Goal: Share content

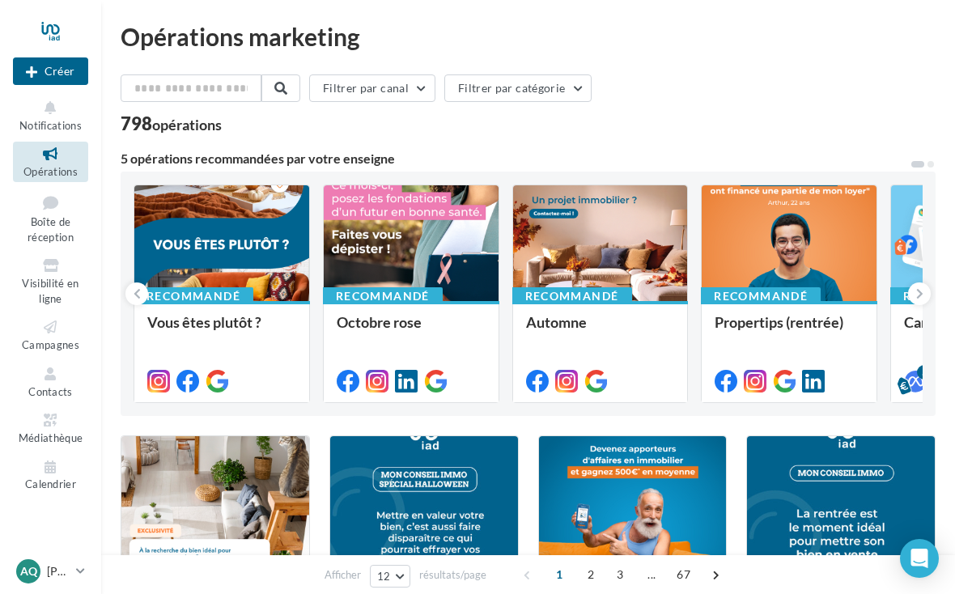
scroll to position [6, 0]
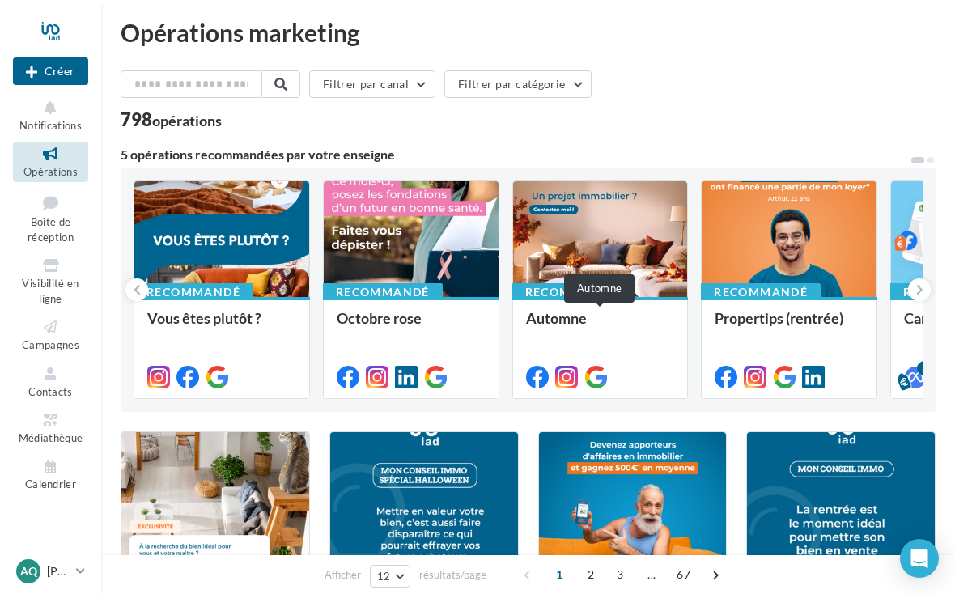
click at [649, 240] on div at bounding box center [600, 239] width 175 height 117
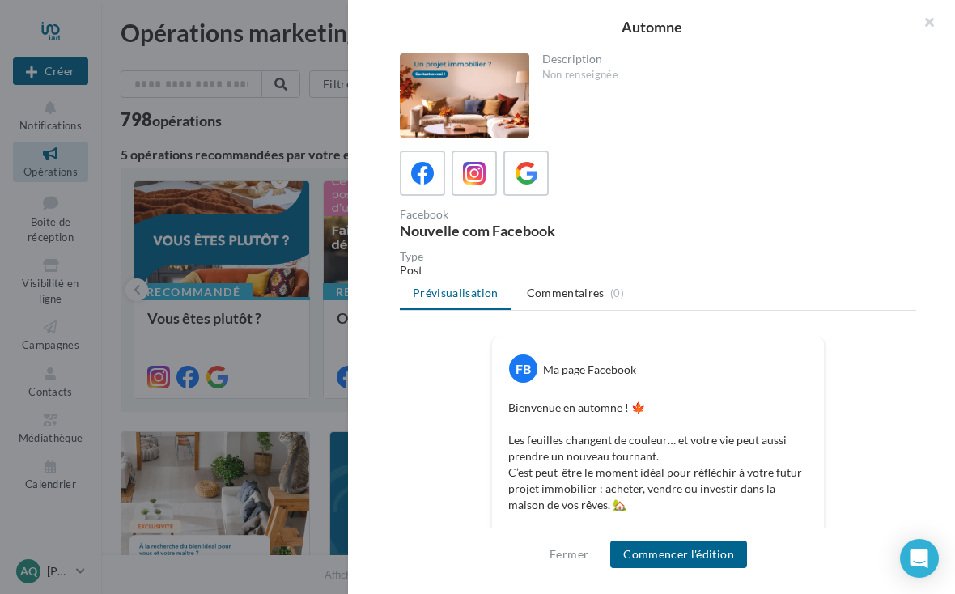
scroll to position [0, 0]
click at [476, 182] on icon at bounding box center [474, 173] width 23 height 23
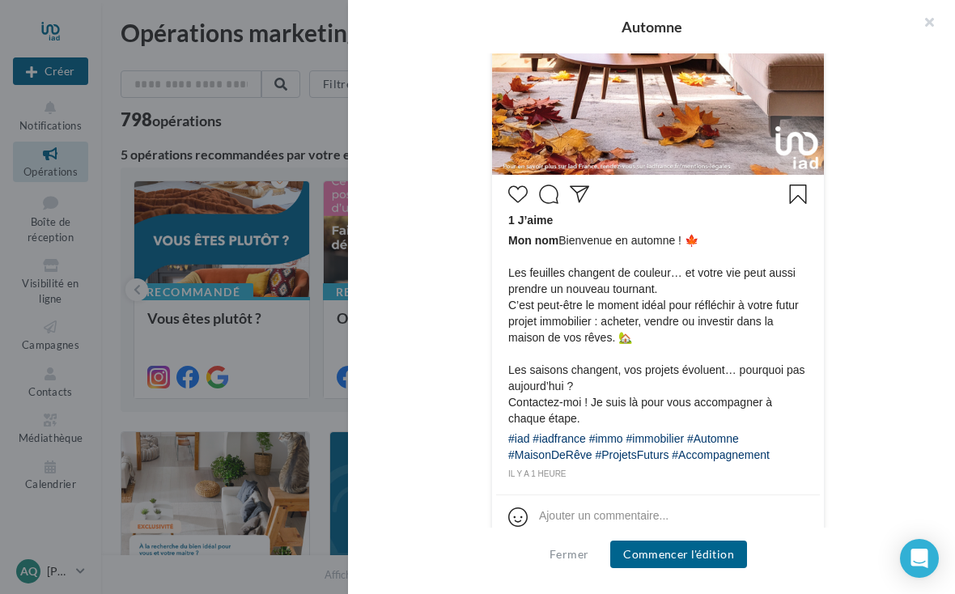
scroll to position [639, 0]
click at [719, 545] on button "Commencer l'édition" at bounding box center [678, 555] width 137 height 28
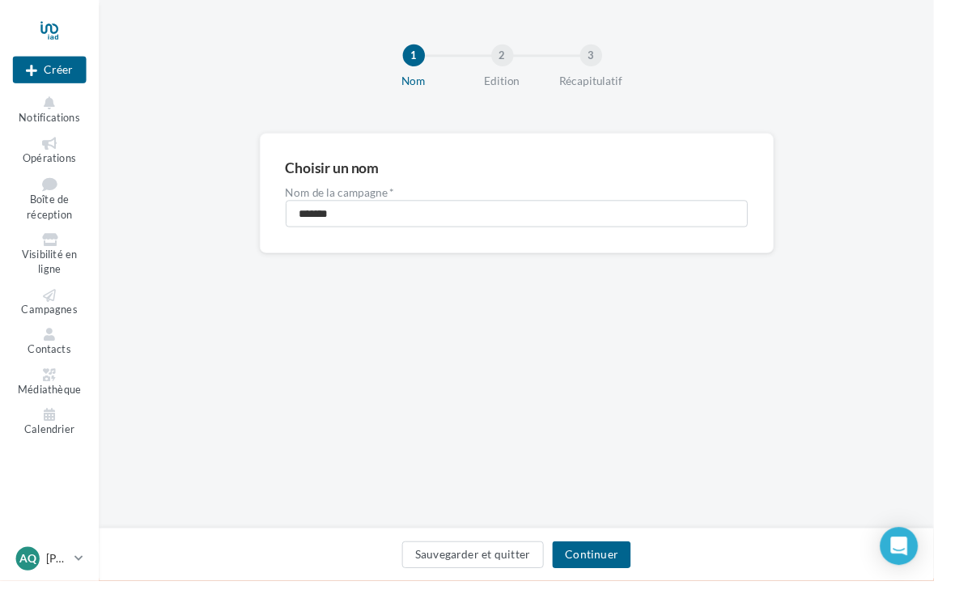
click at [634, 581] on button "Continuer" at bounding box center [605, 568] width 80 height 28
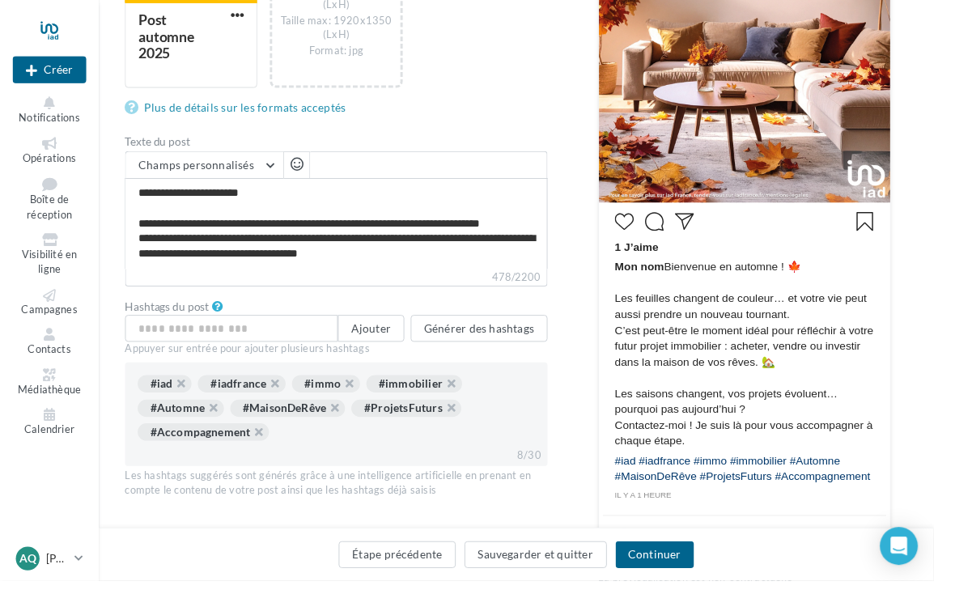
scroll to position [434, 0]
click at [524, 337] on button "Générer des hashtags" at bounding box center [490, 335] width 140 height 28
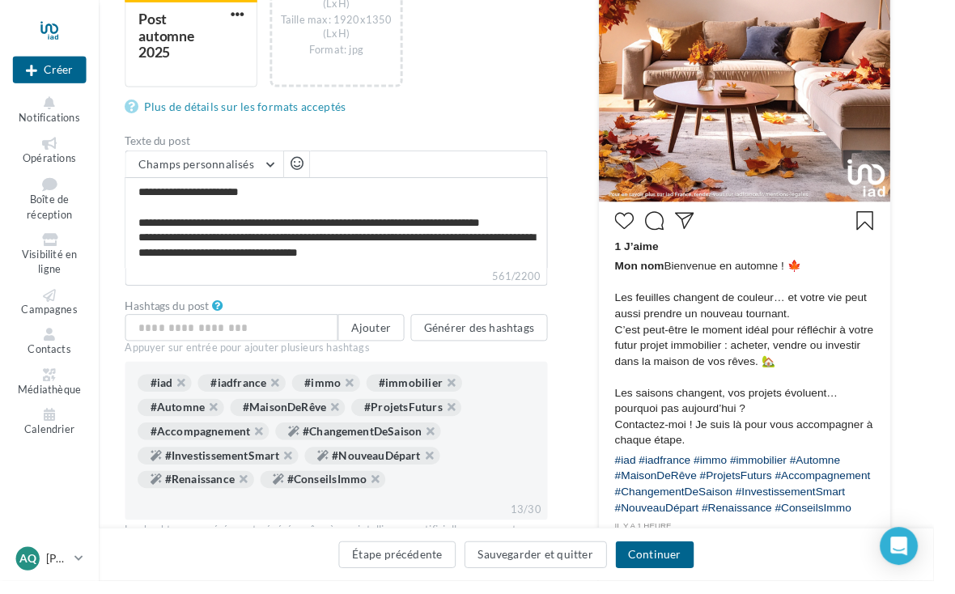
click at [533, 341] on button "Générer des hashtags" at bounding box center [490, 335] width 140 height 28
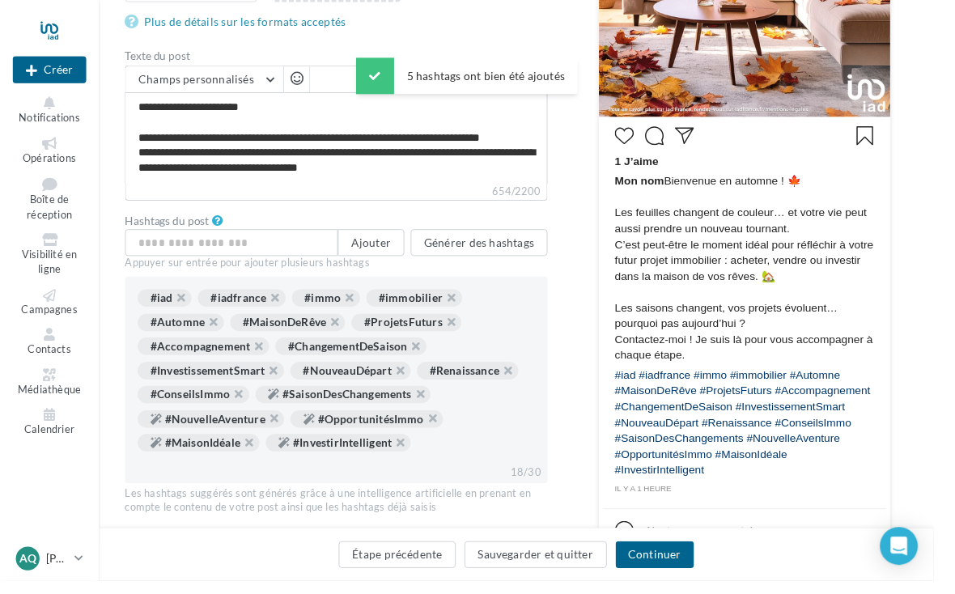
scroll to position [520, 0]
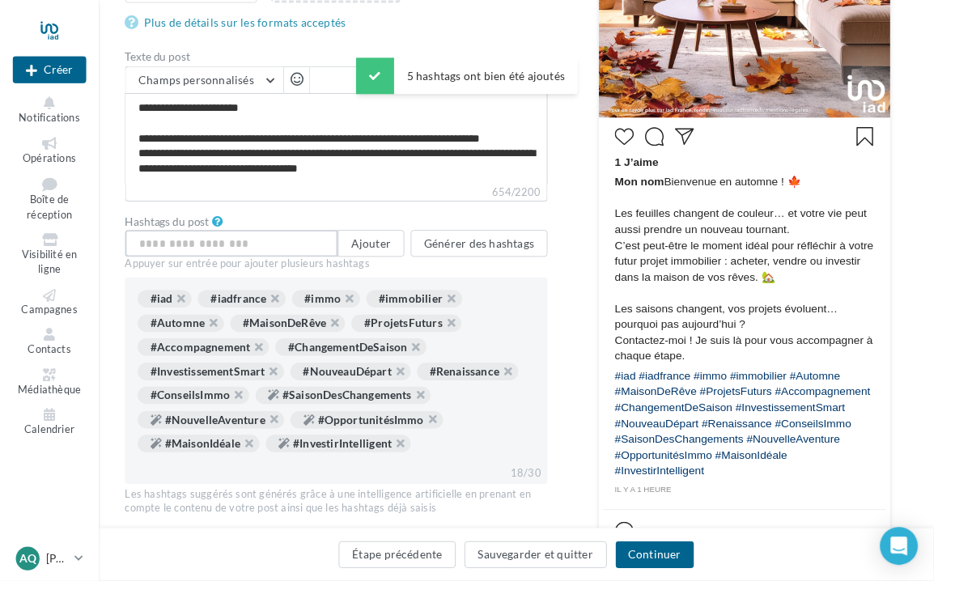
click at [316, 242] on input "text" at bounding box center [237, 249] width 218 height 28
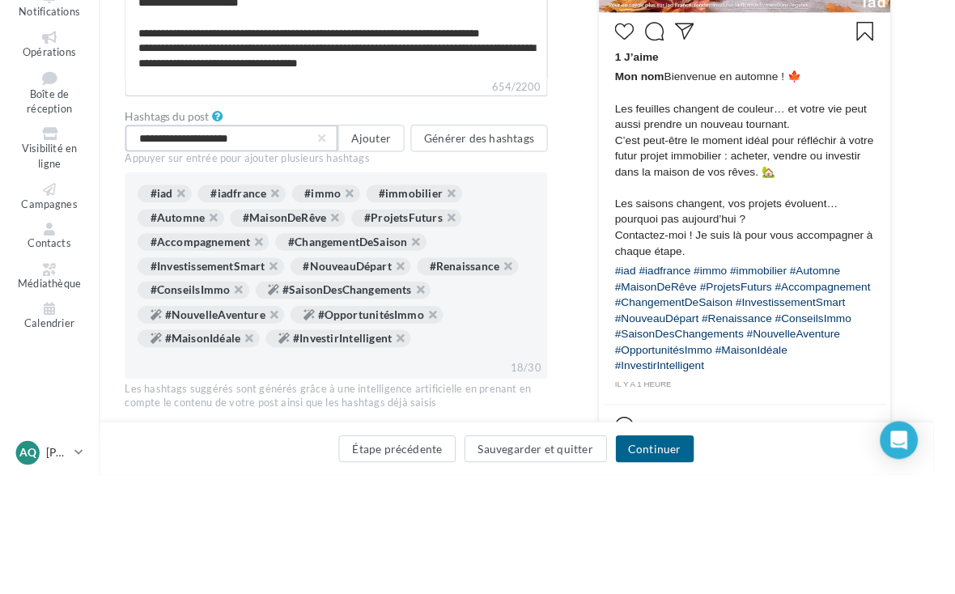
type input "**********"
click at [379, 235] on button "Ajouter" at bounding box center [380, 249] width 68 height 28
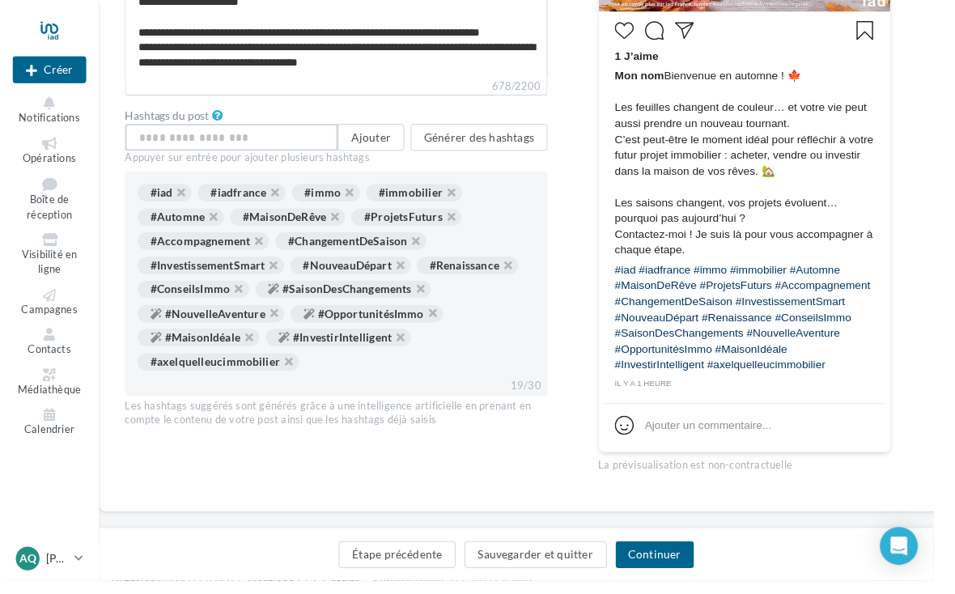
click at [189, 134] on input "text" at bounding box center [237, 141] width 218 height 28
type input "**********"
click at [392, 148] on button "Ajouter" at bounding box center [380, 142] width 68 height 28
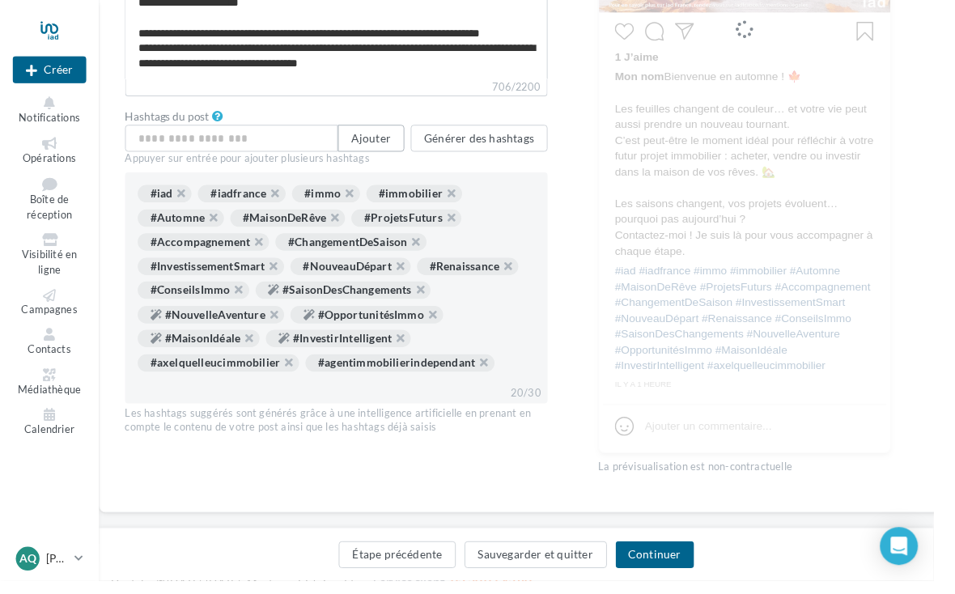
scroll to position [628, 0]
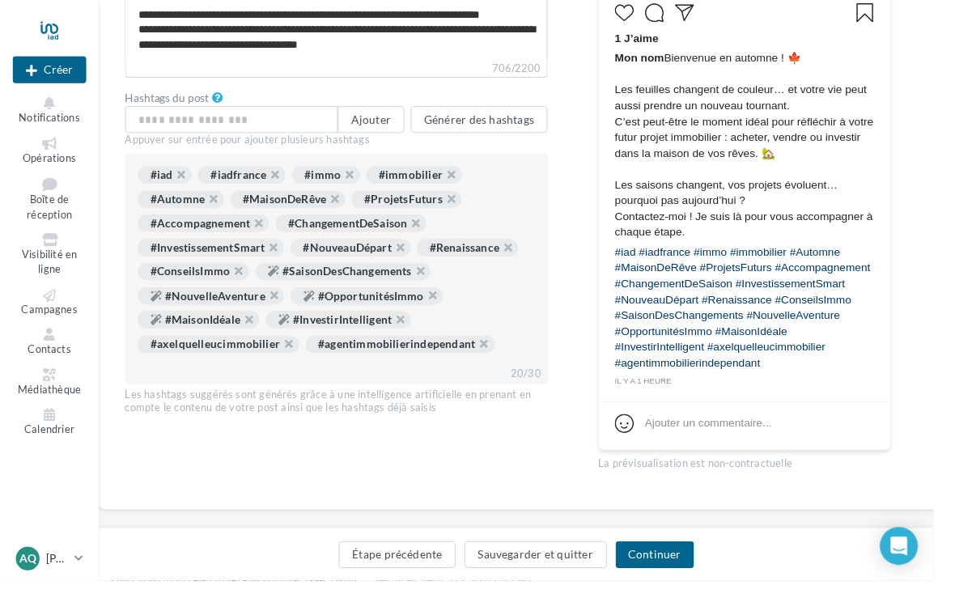
click at [687, 581] on button "Continuer" at bounding box center [670, 568] width 80 height 28
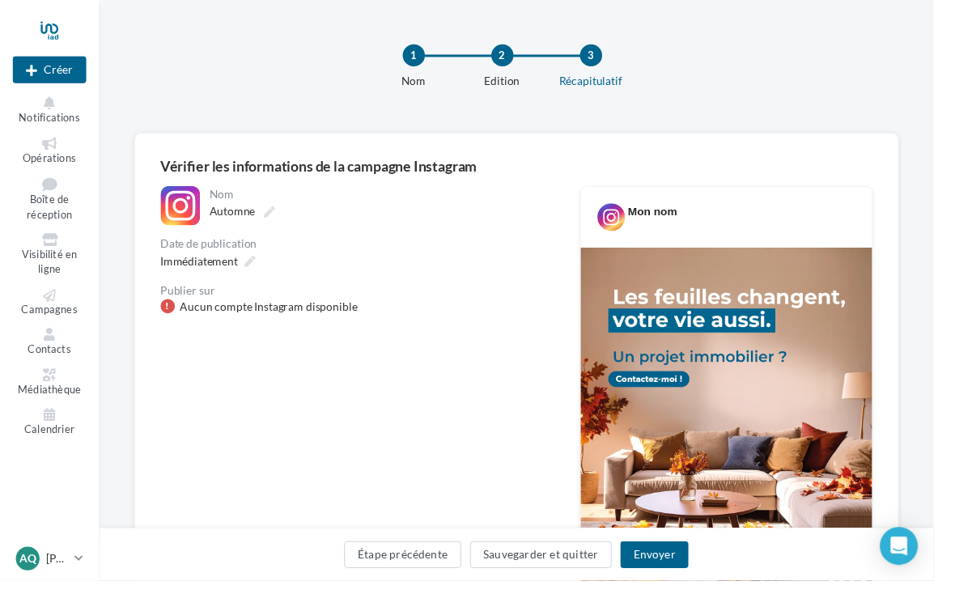
click at [594, 581] on button "Sauvegarder et quitter" at bounding box center [554, 568] width 146 height 28
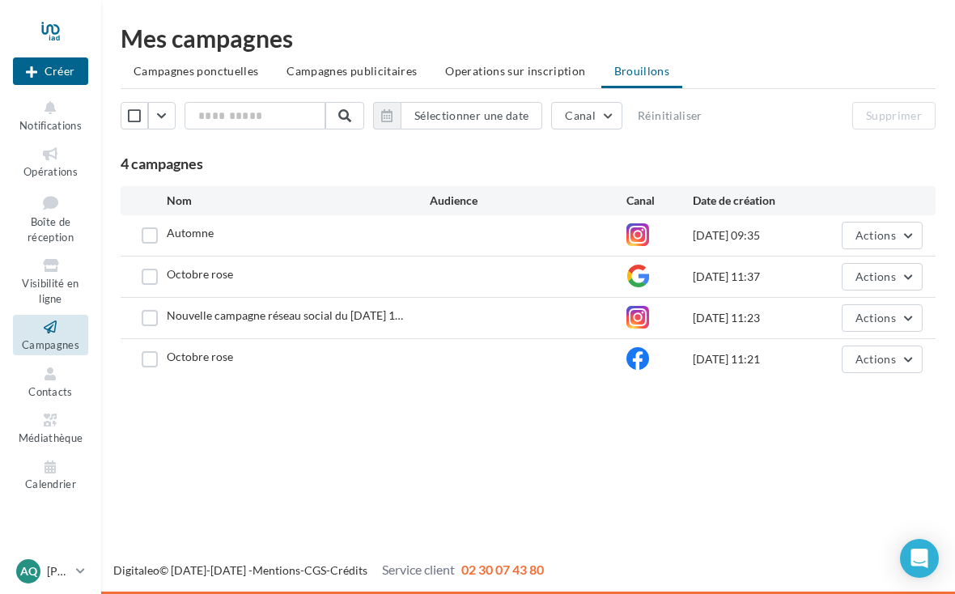
click at [885, 233] on span "Actions" at bounding box center [875, 235] width 40 height 14
click at [713, 447] on div "Nouvelle campagne Créer Notifications Opérations Boîte de réception Visibilité …" at bounding box center [477, 297] width 955 height 594
click at [49, 458] on icon at bounding box center [51, 467] width 66 height 19
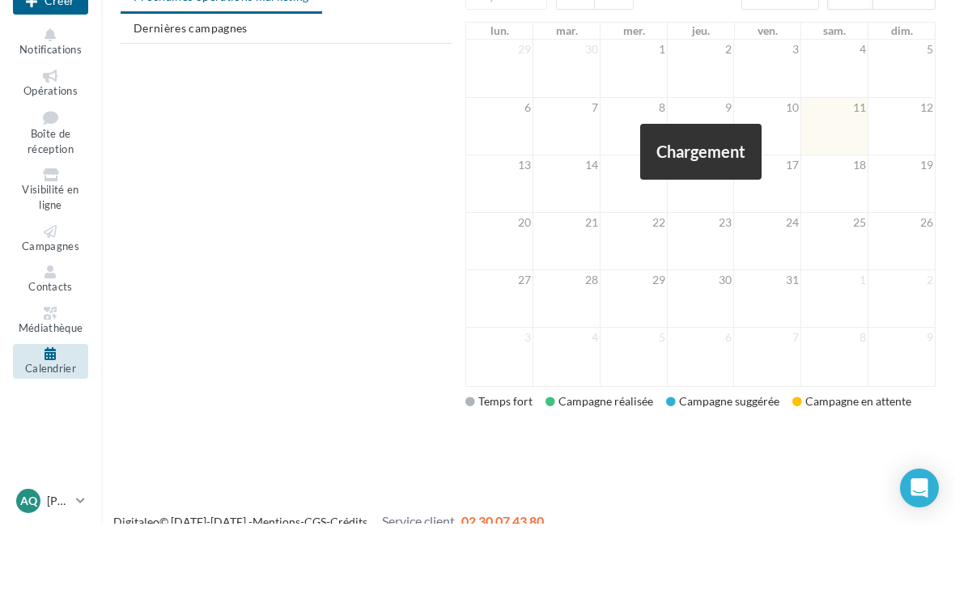
scroll to position [2, 0]
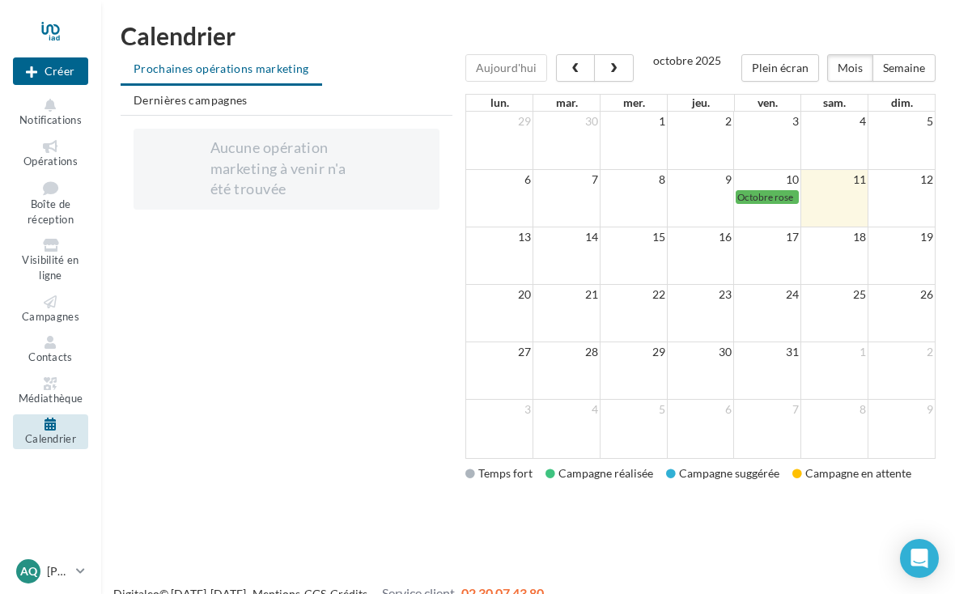
click at [64, 583] on div "AQ Axel QUELLEUC [EMAIL_ADDRESS][DOMAIN_NAME]" at bounding box center [42, 571] width 53 height 24
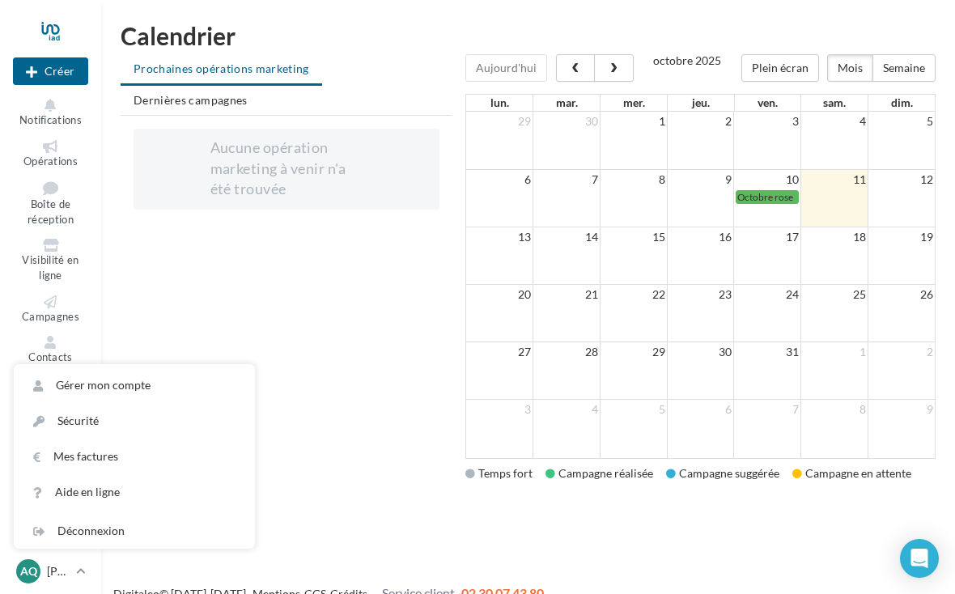
click at [78, 403] on link "Gérer mon compte" at bounding box center [134, 385] width 241 height 36
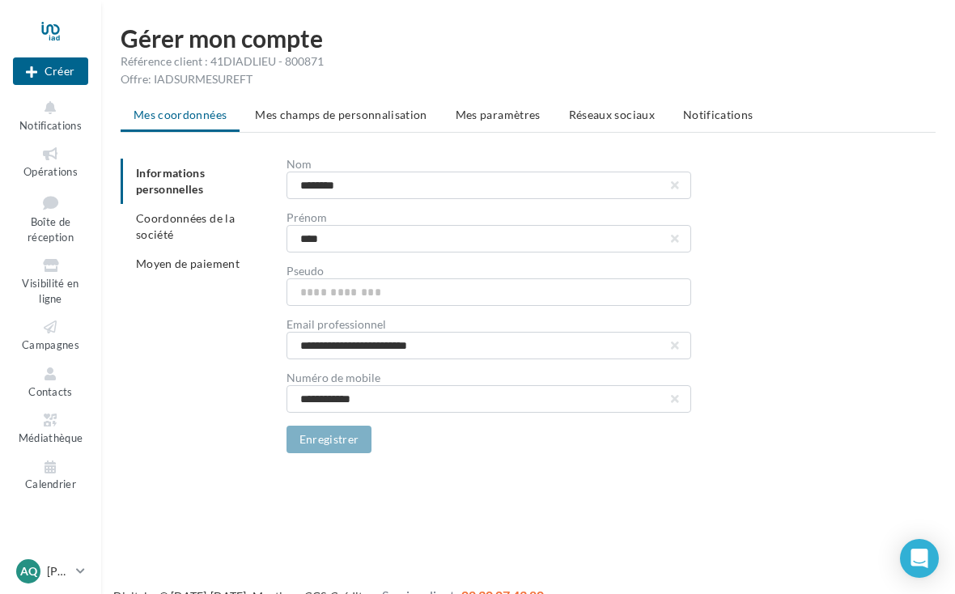
click at [608, 120] on span "Réseaux sociaux" at bounding box center [612, 115] width 86 height 14
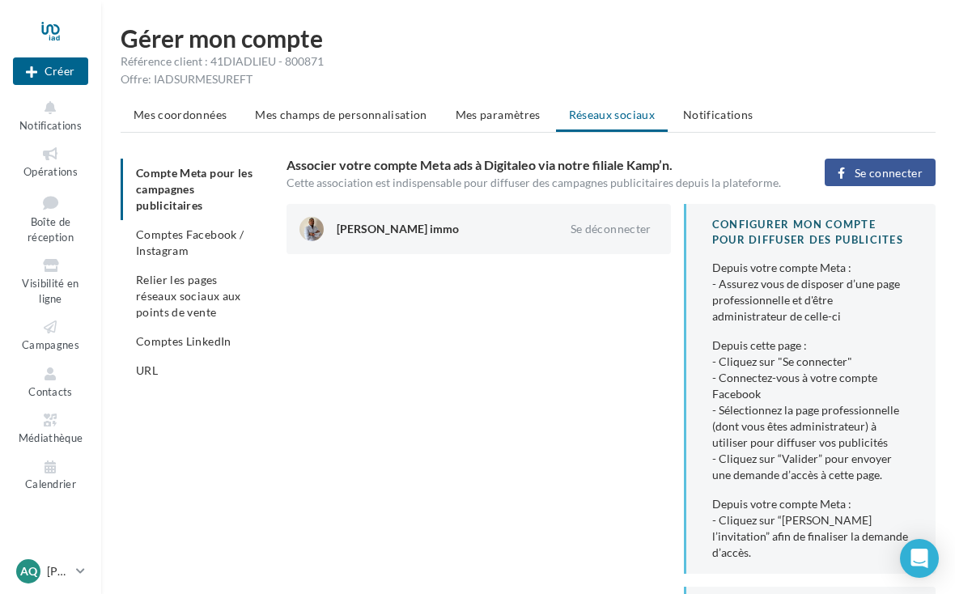
click at [160, 243] on li "Comptes Facebook / Instagram" at bounding box center [197, 242] width 153 height 45
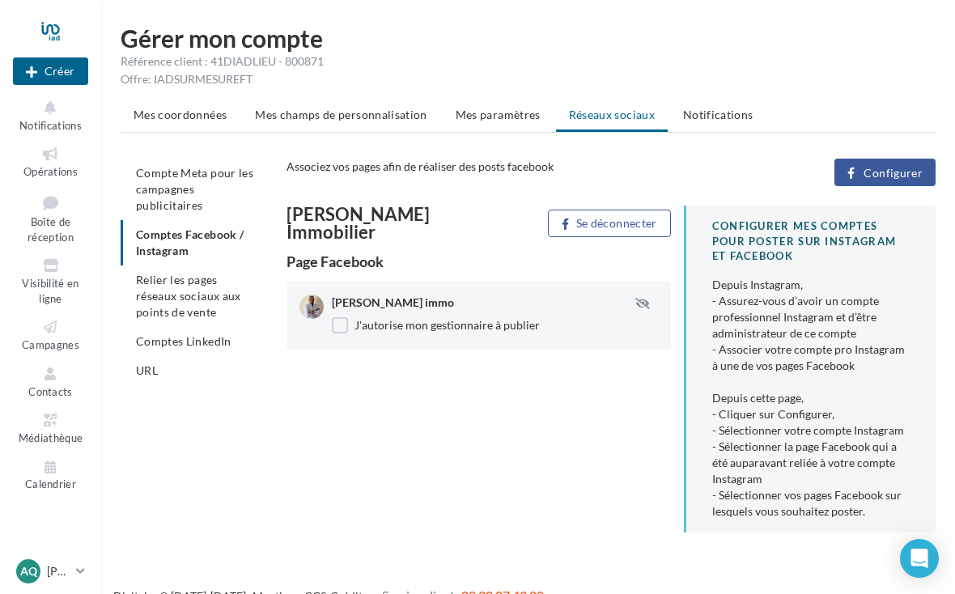
click at [335, 326] on label "J'autorise mon gestionnaire à publier" at bounding box center [436, 325] width 208 height 16
click at [161, 291] on span "Relier les pages réseaux sociaux aux points de vente" at bounding box center [188, 296] width 105 height 46
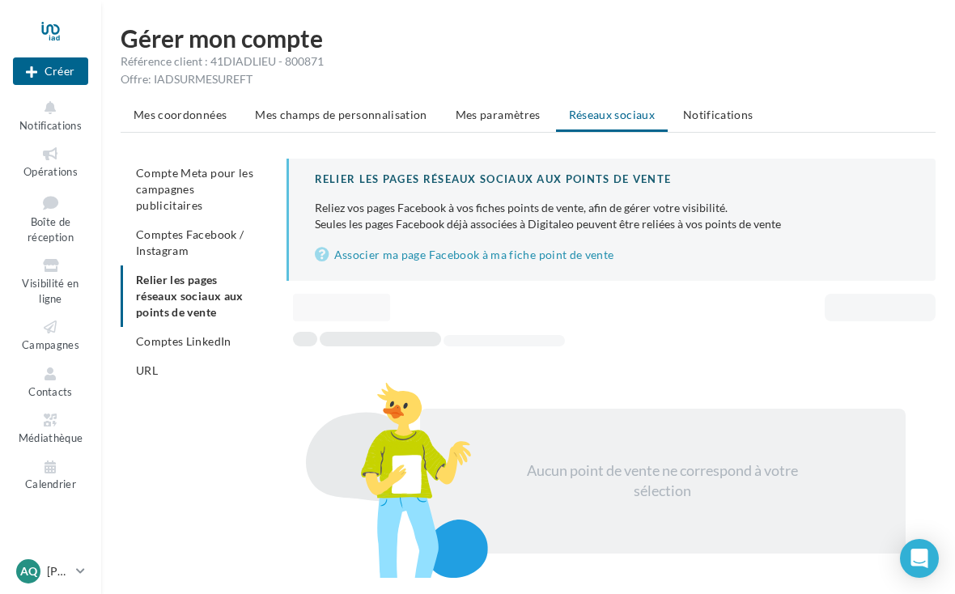
click at [172, 338] on span "Comptes LinkedIn" at bounding box center [183, 341] width 95 height 14
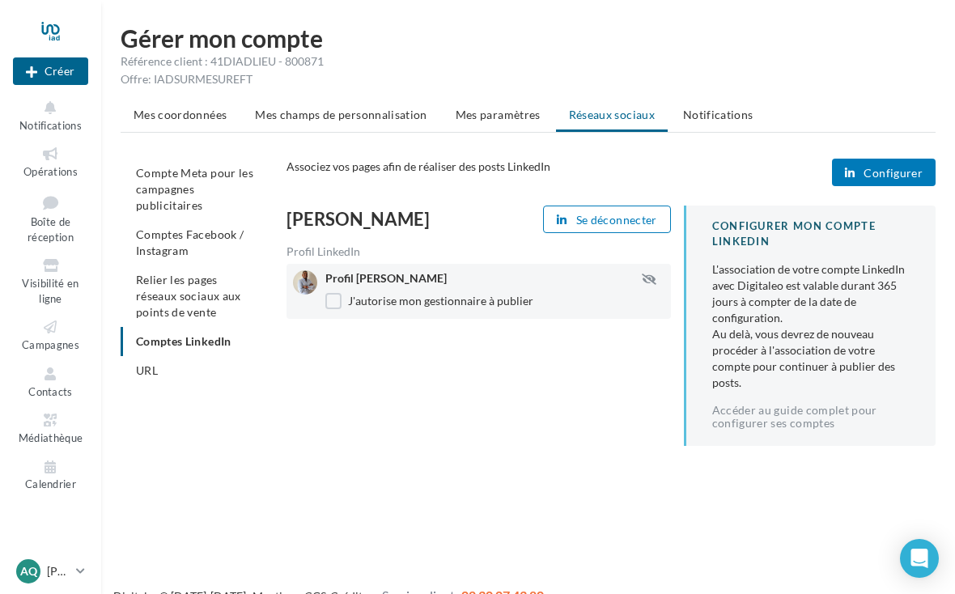
click at [337, 303] on label "J'autorise mon gestionnaire à publier" at bounding box center [429, 301] width 208 height 16
click at [148, 237] on span "Comptes Facebook / Instagram" at bounding box center [190, 242] width 108 height 30
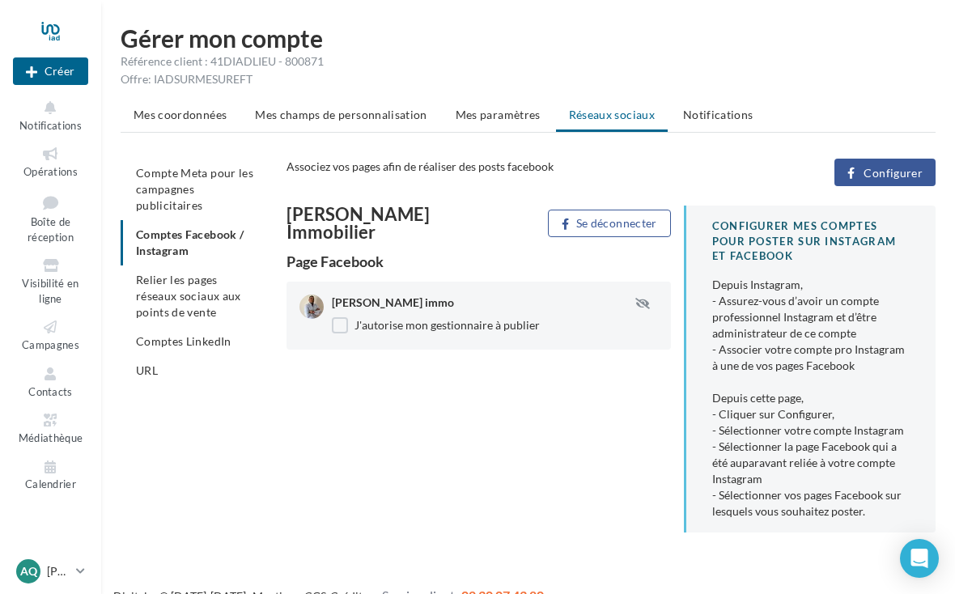
click at [159, 189] on span "Compte Meta pour les campagnes publicitaires" at bounding box center [194, 189] width 117 height 46
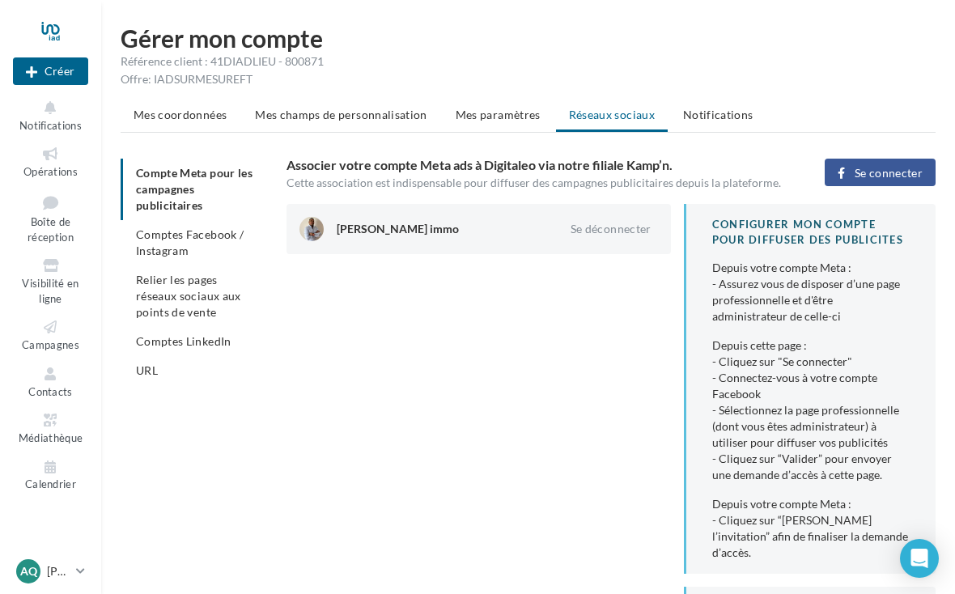
click at [48, 329] on icon at bounding box center [51, 327] width 66 height 19
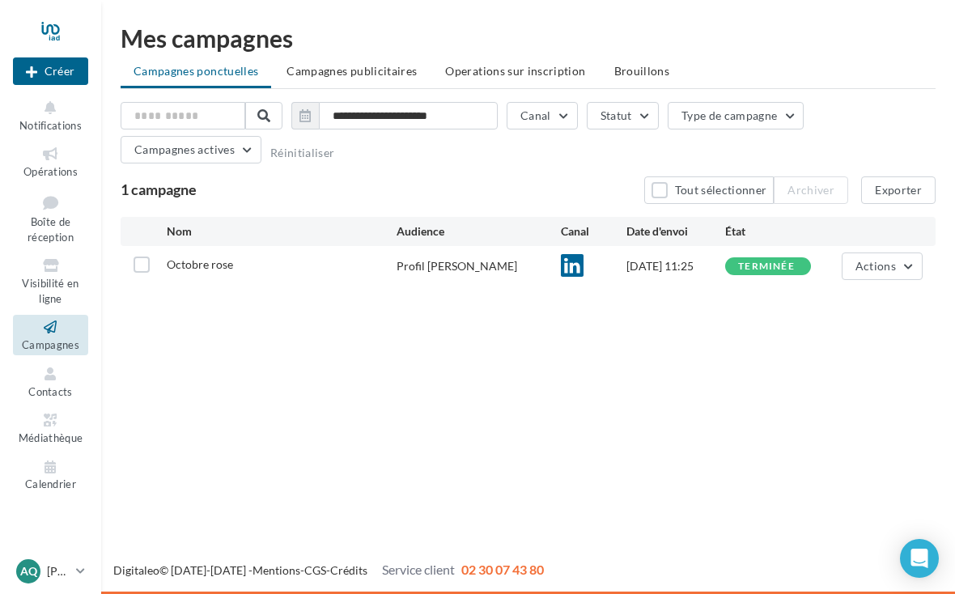
click at [49, 277] on span "Visibilité en ligne" at bounding box center [50, 291] width 57 height 28
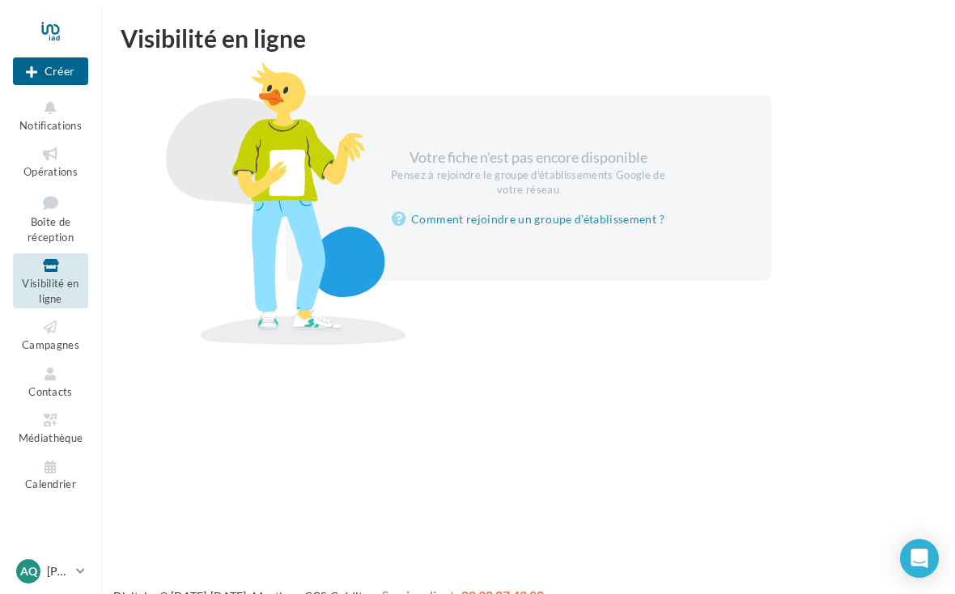
click at [35, 206] on icon at bounding box center [51, 203] width 66 height 22
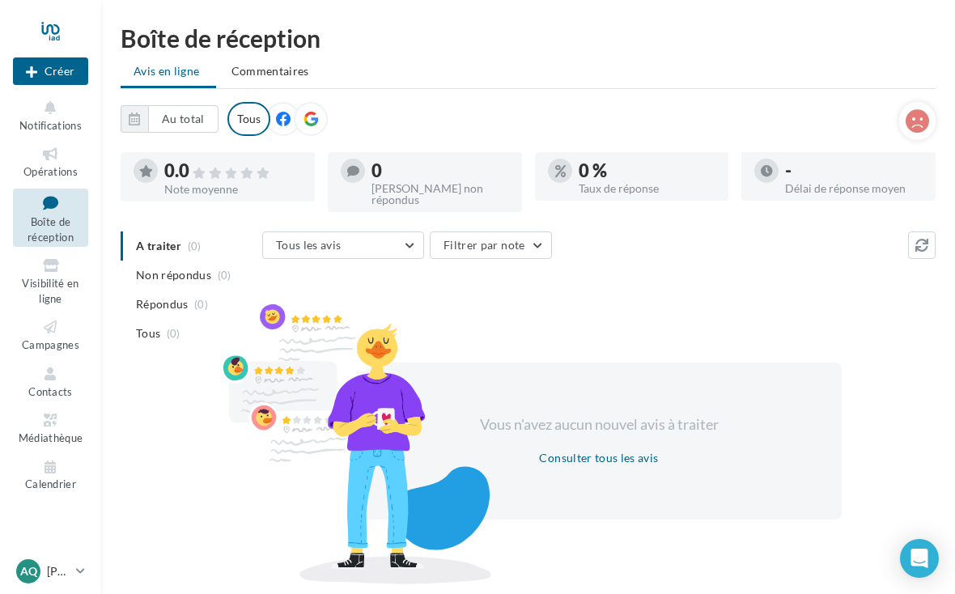
click at [47, 160] on icon at bounding box center [51, 154] width 66 height 19
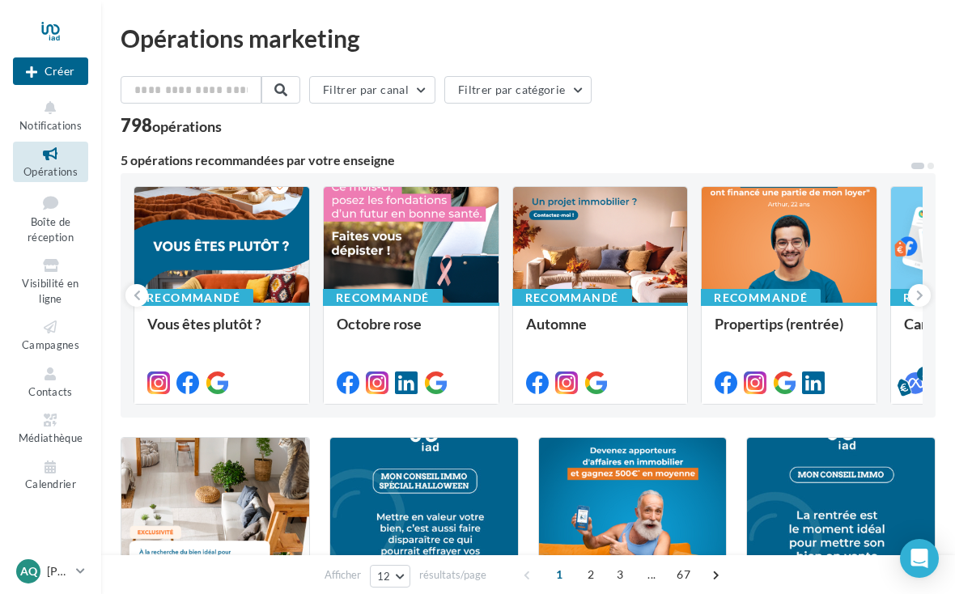
click at [40, 117] on button "Notifications" at bounding box center [50, 115] width 75 height 40
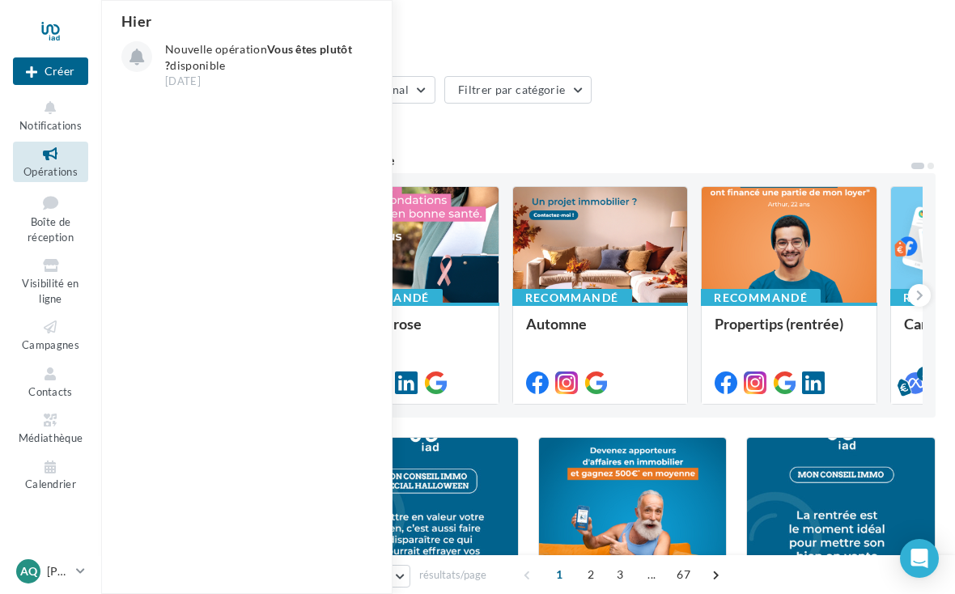
click at [49, 16] on div at bounding box center [50, 31] width 75 height 40
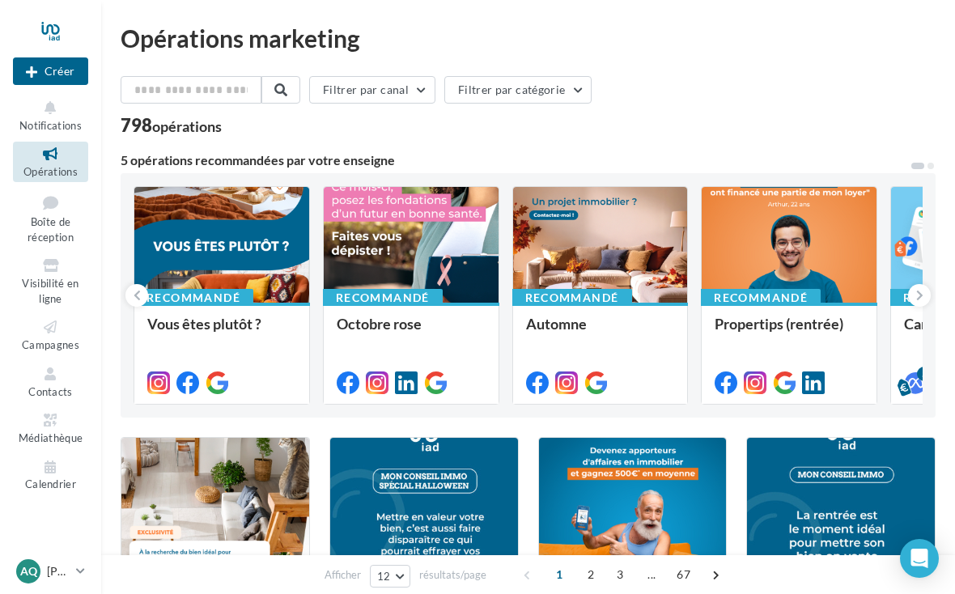
click at [39, 422] on link "Médiathèque" at bounding box center [50, 428] width 75 height 40
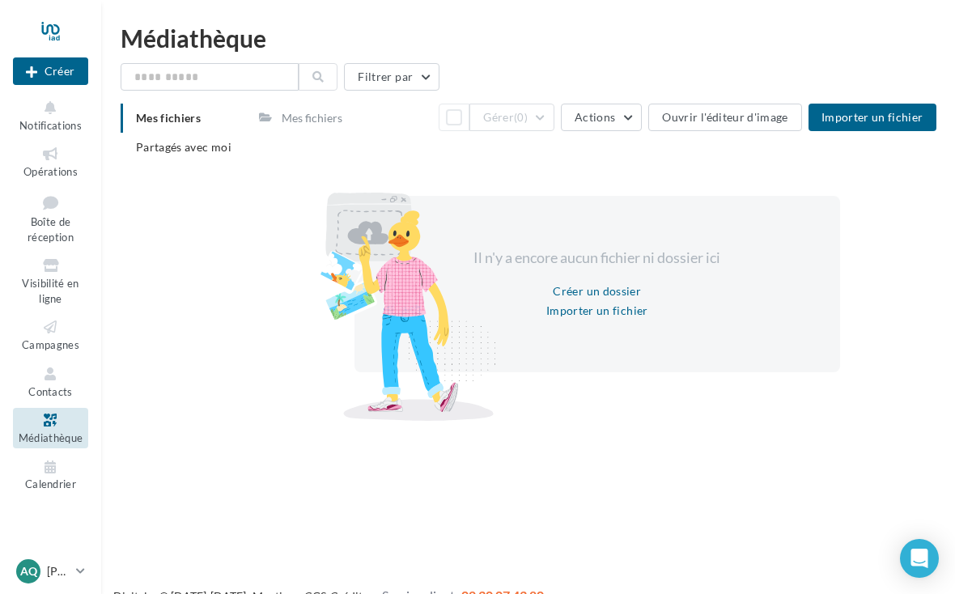
click at [45, 105] on icon at bounding box center [51, 108] width 66 height 19
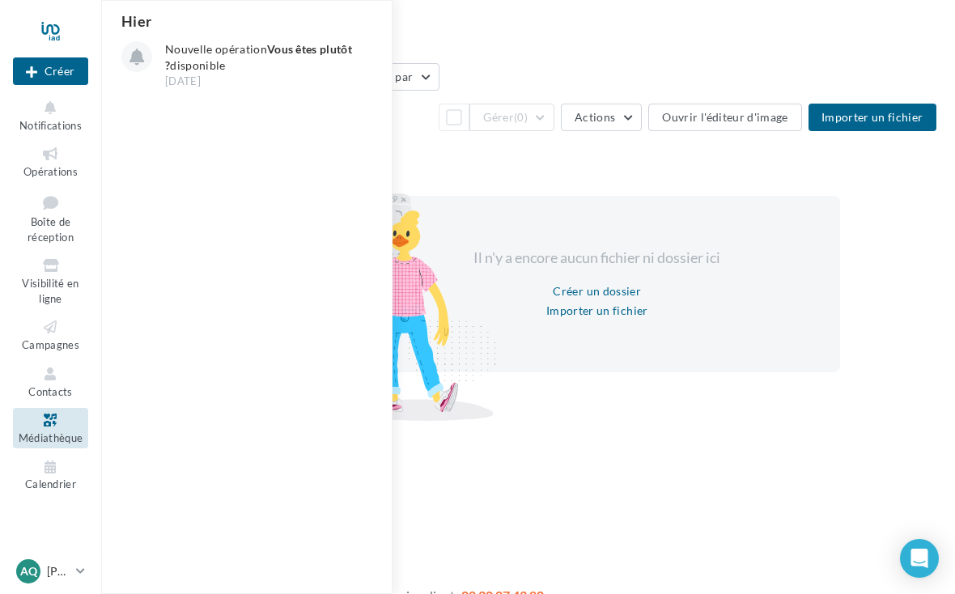
click at [38, 168] on span "Opérations" at bounding box center [50, 171] width 54 height 13
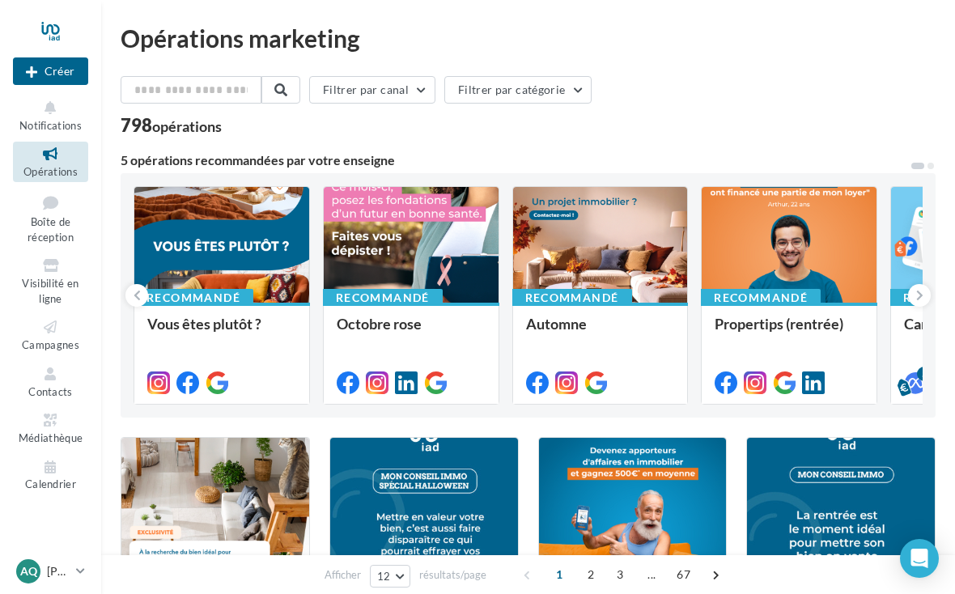
click at [51, 230] on span "Boîte de réception" at bounding box center [51, 229] width 46 height 28
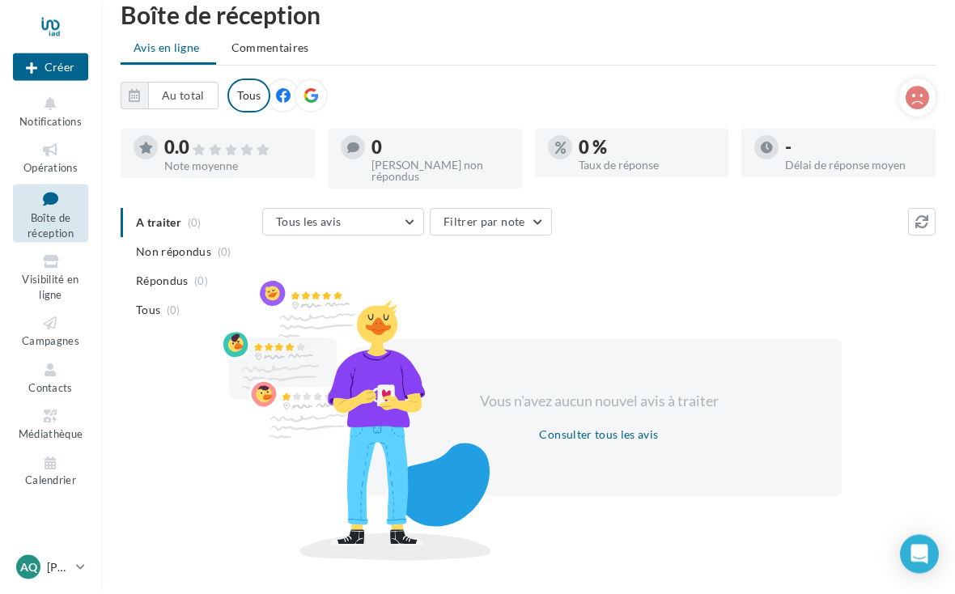
scroll to position [19, 0]
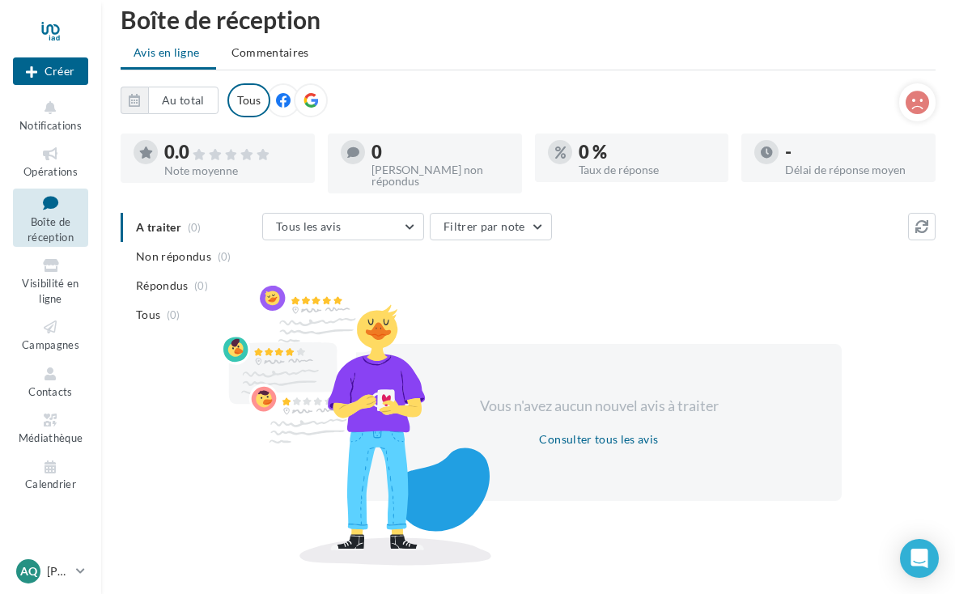
click at [924, 113] on icon at bounding box center [917, 103] width 23 height 24
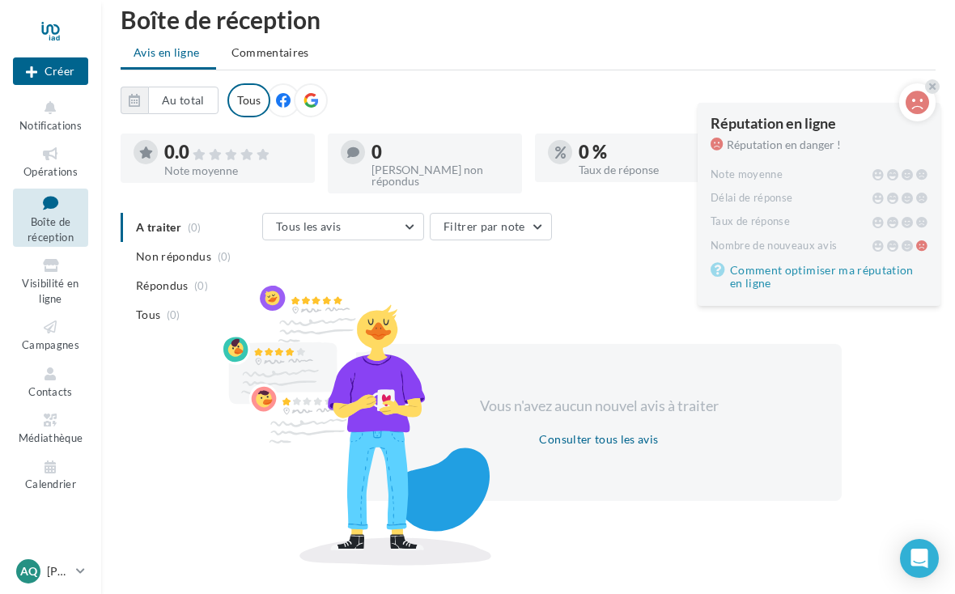
click at [919, 111] on icon at bounding box center [917, 103] width 23 height 24
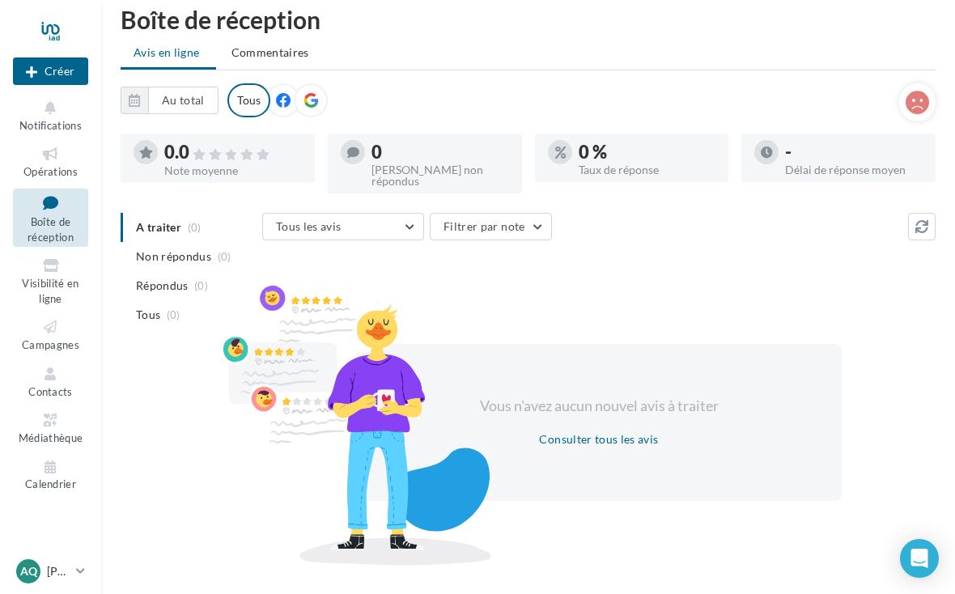
click at [35, 120] on span "Notifications" at bounding box center [50, 125] width 62 height 13
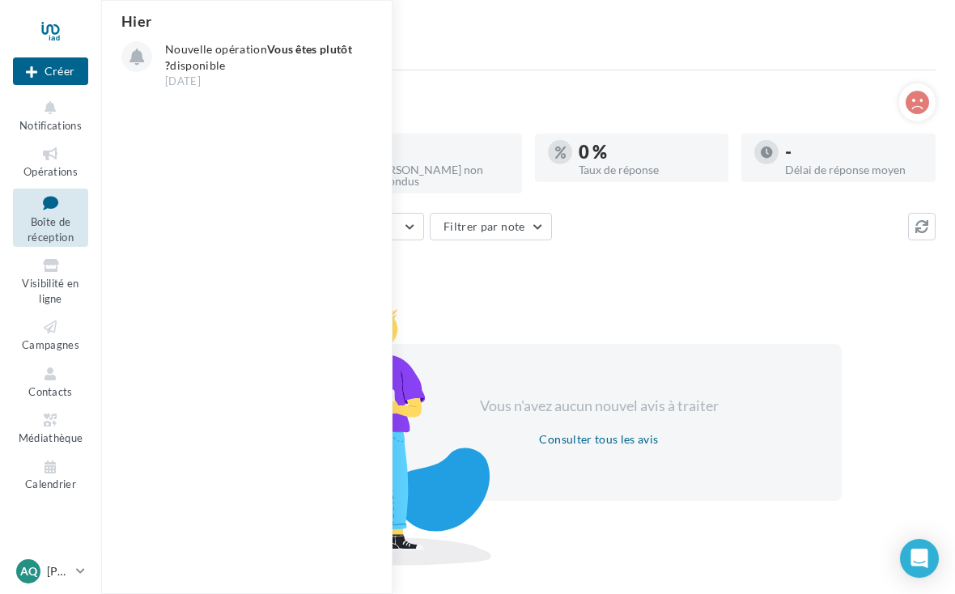
click at [29, 158] on icon at bounding box center [51, 154] width 66 height 19
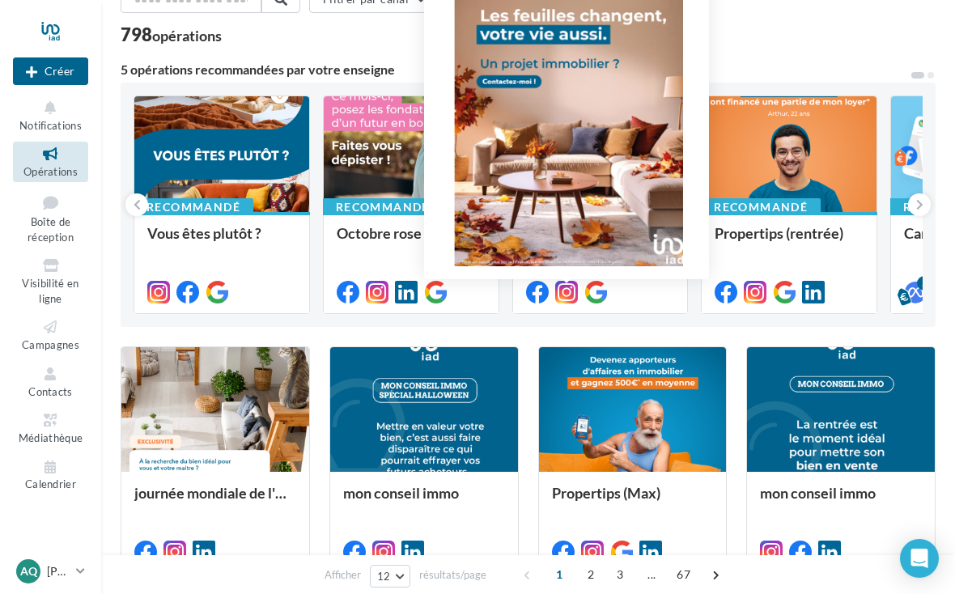
scroll to position [103, 0]
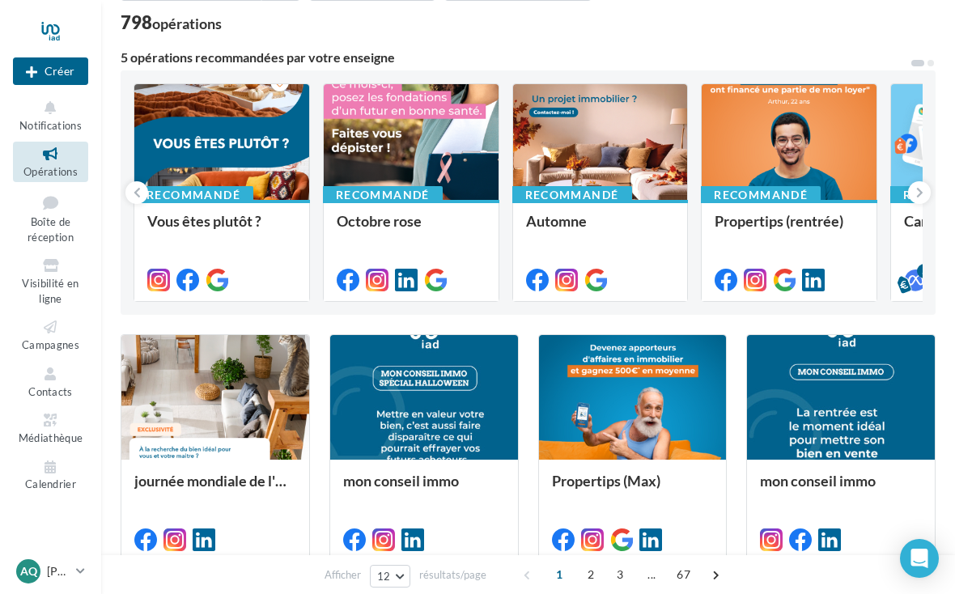
click at [614, 136] on div at bounding box center [600, 142] width 175 height 117
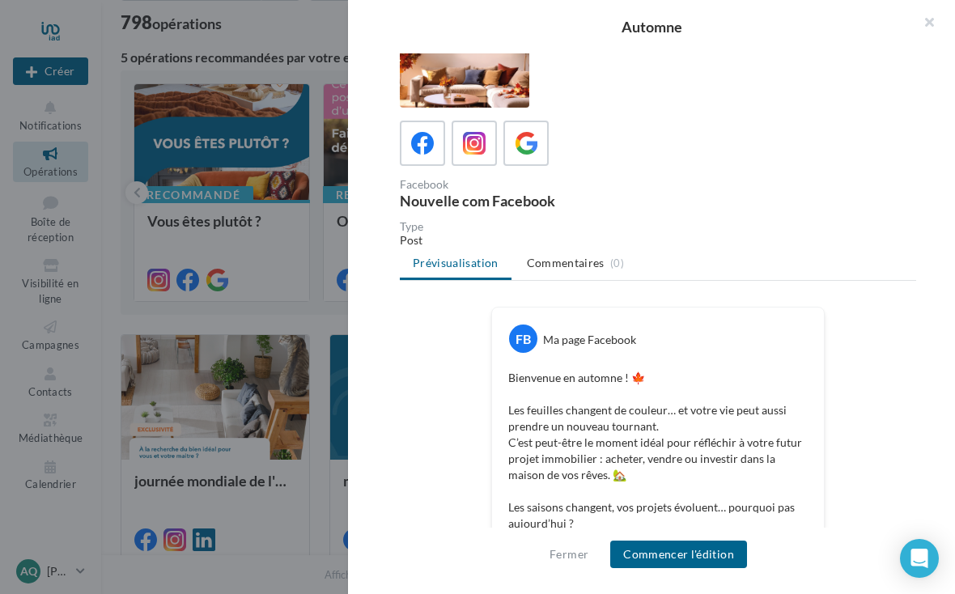
scroll to position [34, 0]
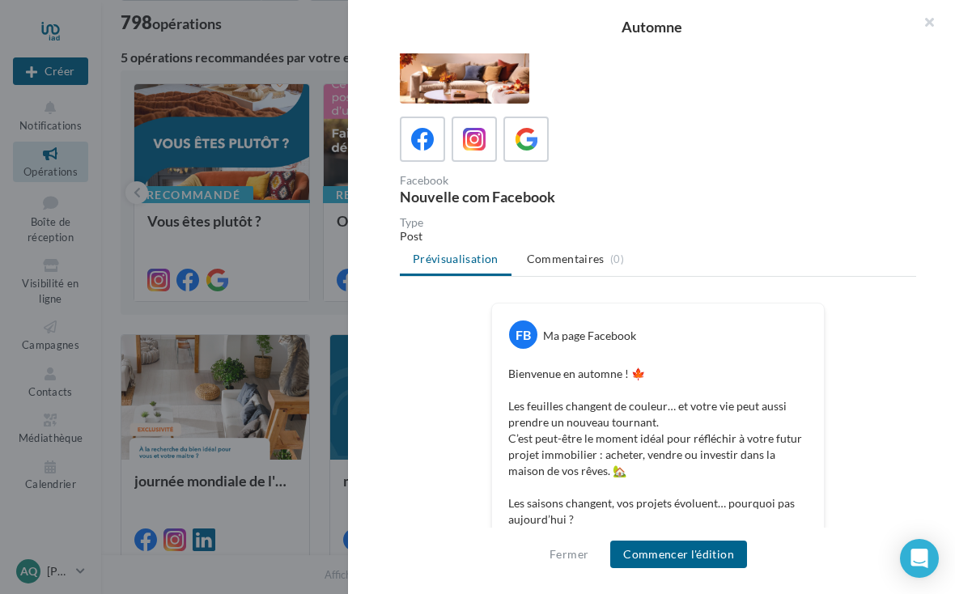
click at [469, 149] on icon at bounding box center [474, 139] width 23 height 23
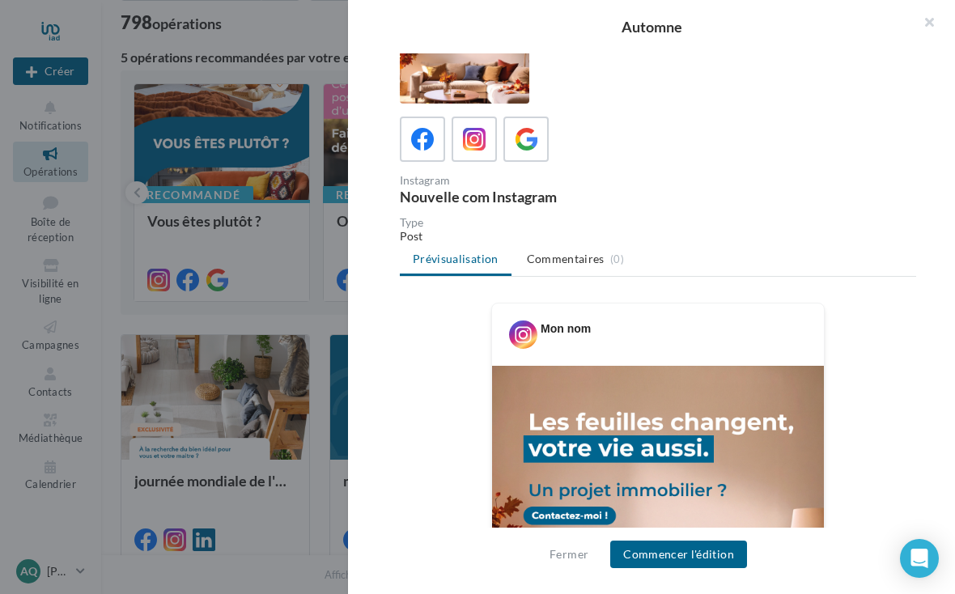
click at [685, 568] on button "Commencer l'édition" at bounding box center [678, 555] width 137 height 28
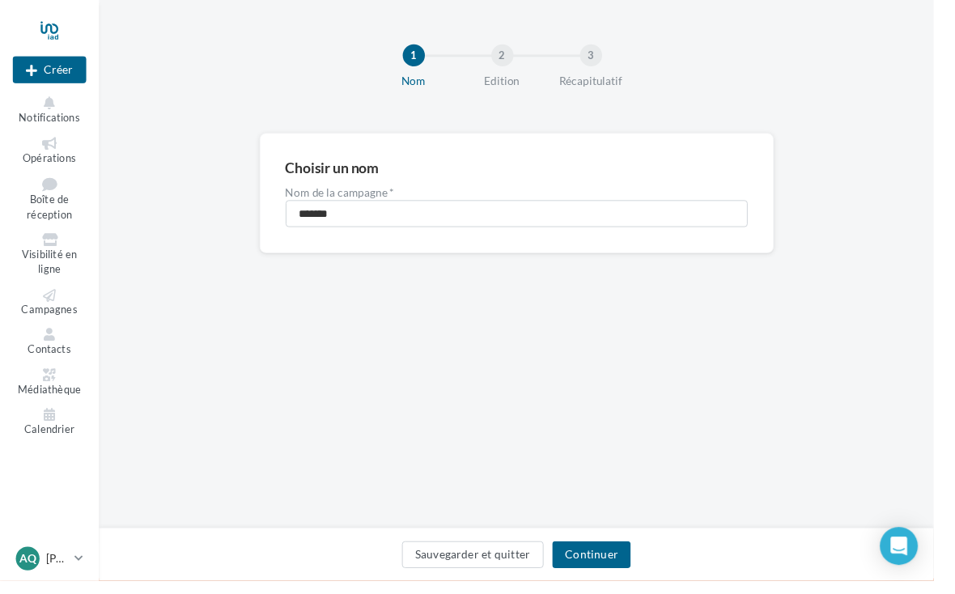
click at [645, 581] on button "Continuer" at bounding box center [605, 568] width 80 height 28
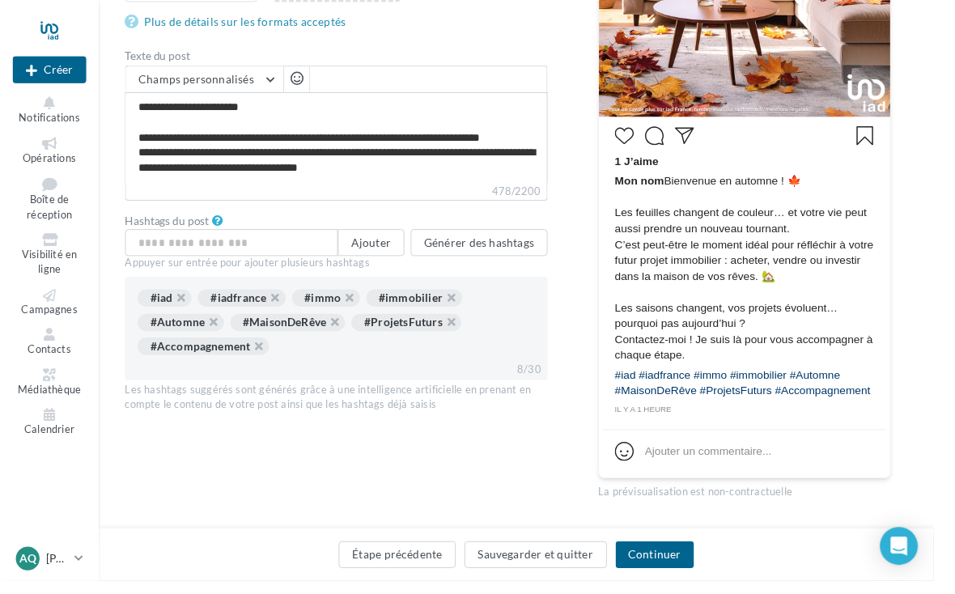
scroll to position [522, 0]
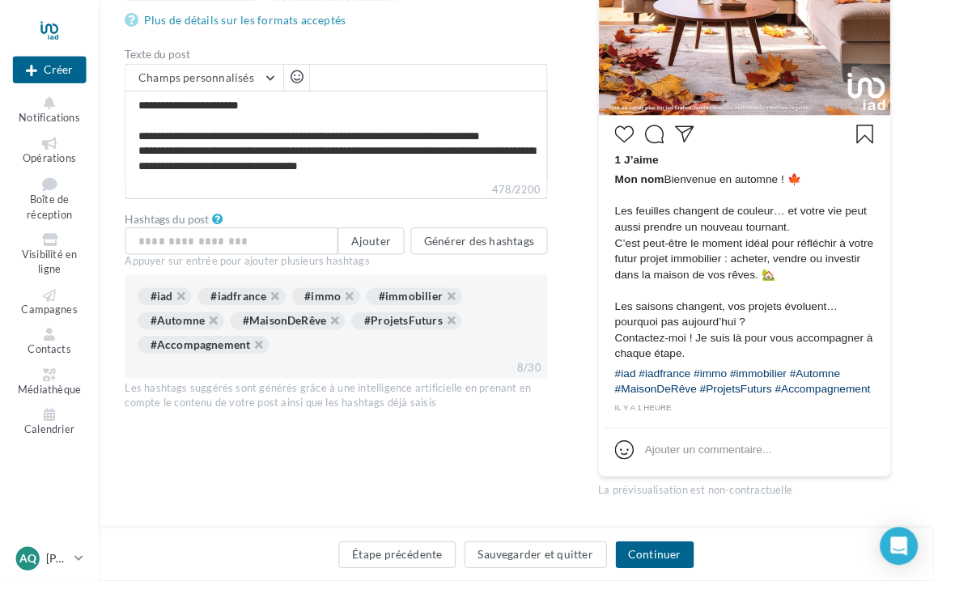
click at [526, 249] on button "Générer des hashtags" at bounding box center [490, 247] width 140 height 28
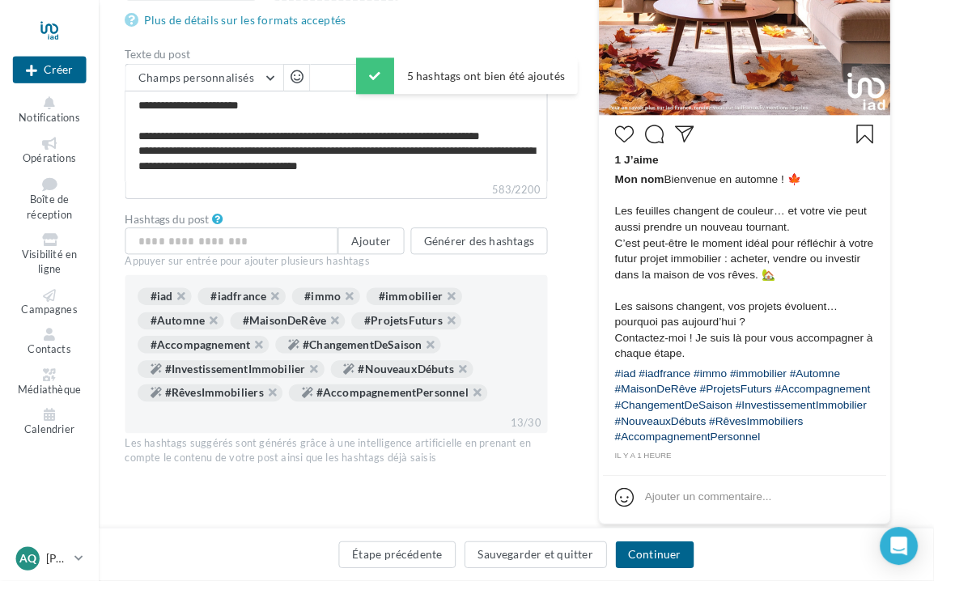
click at [527, 248] on button "Générer des hashtags" at bounding box center [490, 247] width 140 height 28
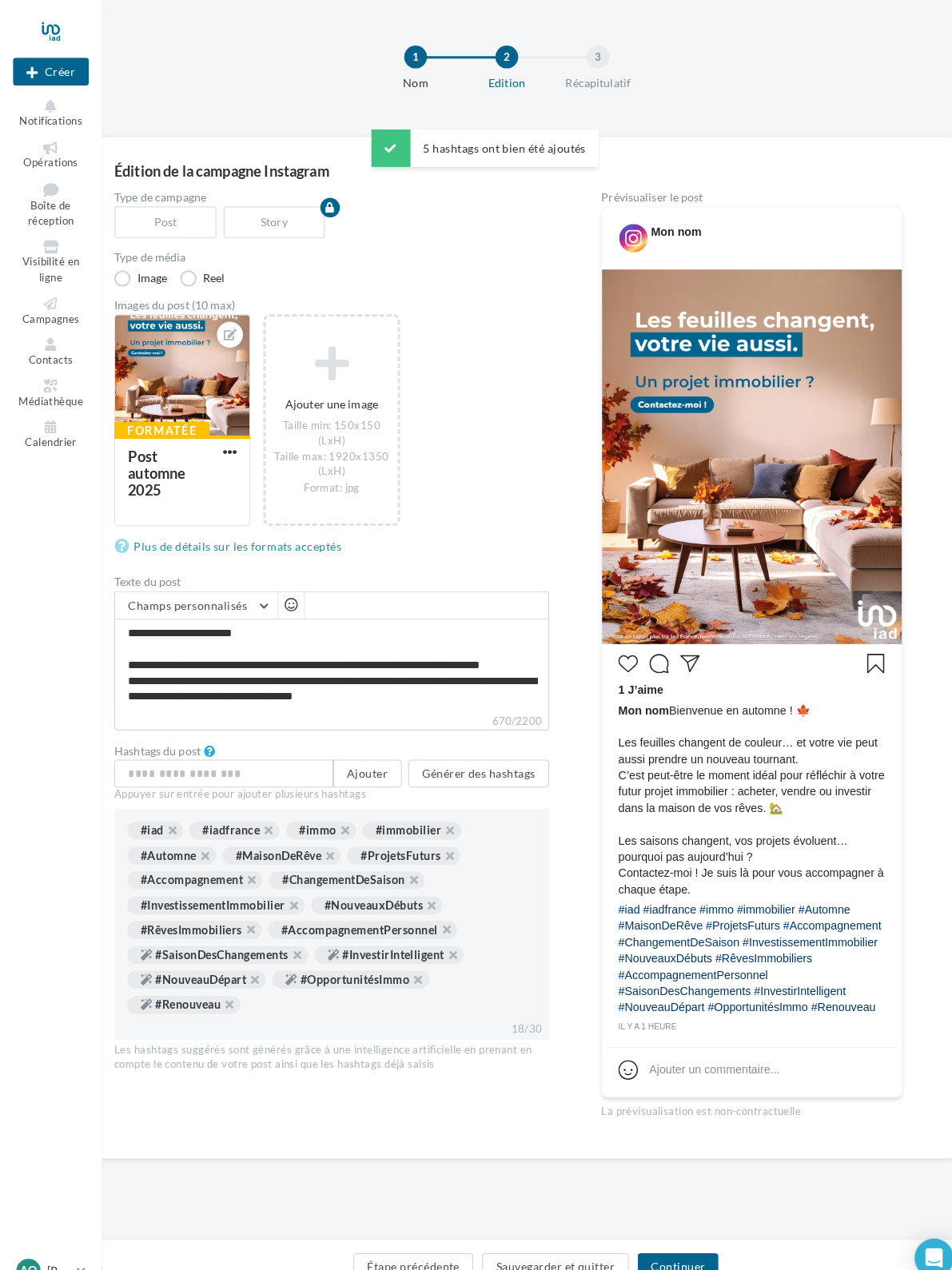
scroll to position [0, 0]
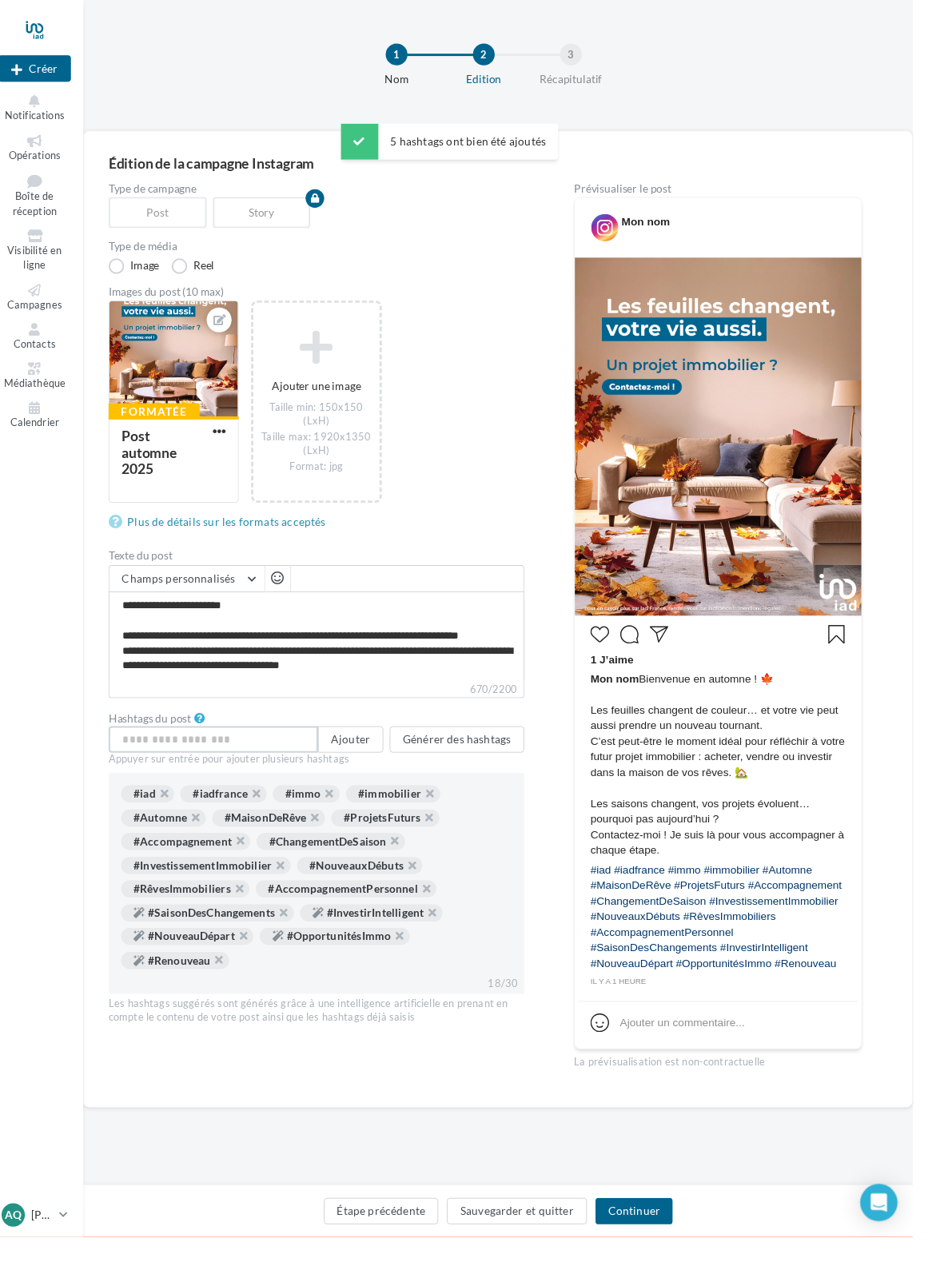
click at [153, 586] on input "text" at bounding box center [234, 759] width 215 height 28
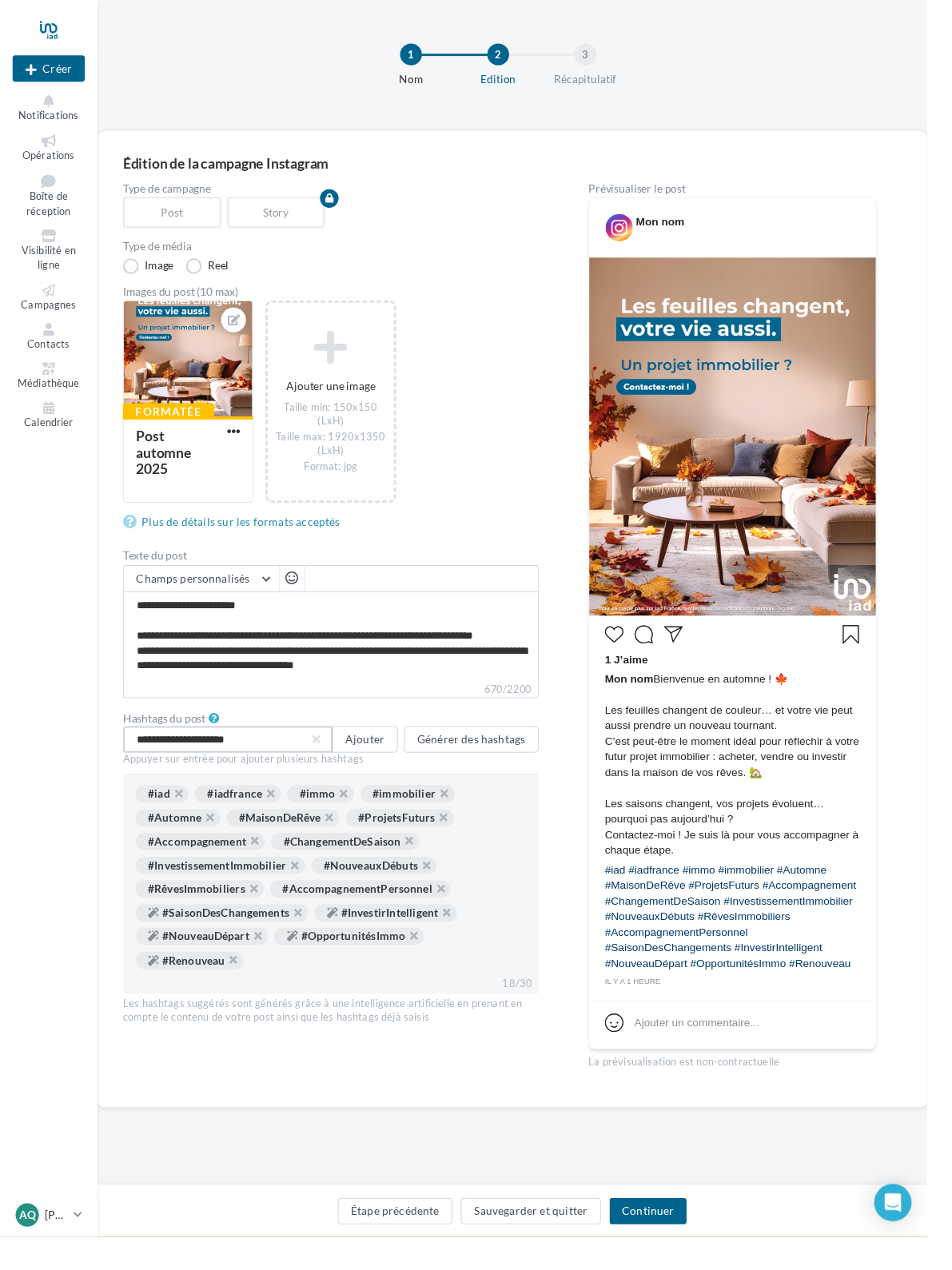
type input "**********"
click at [351, 586] on button "Ajouter" at bounding box center [375, 759] width 67 height 28
click at [259, 586] on input "text" at bounding box center [234, 759] width 215 height 28
type input "*"
type input "**********"
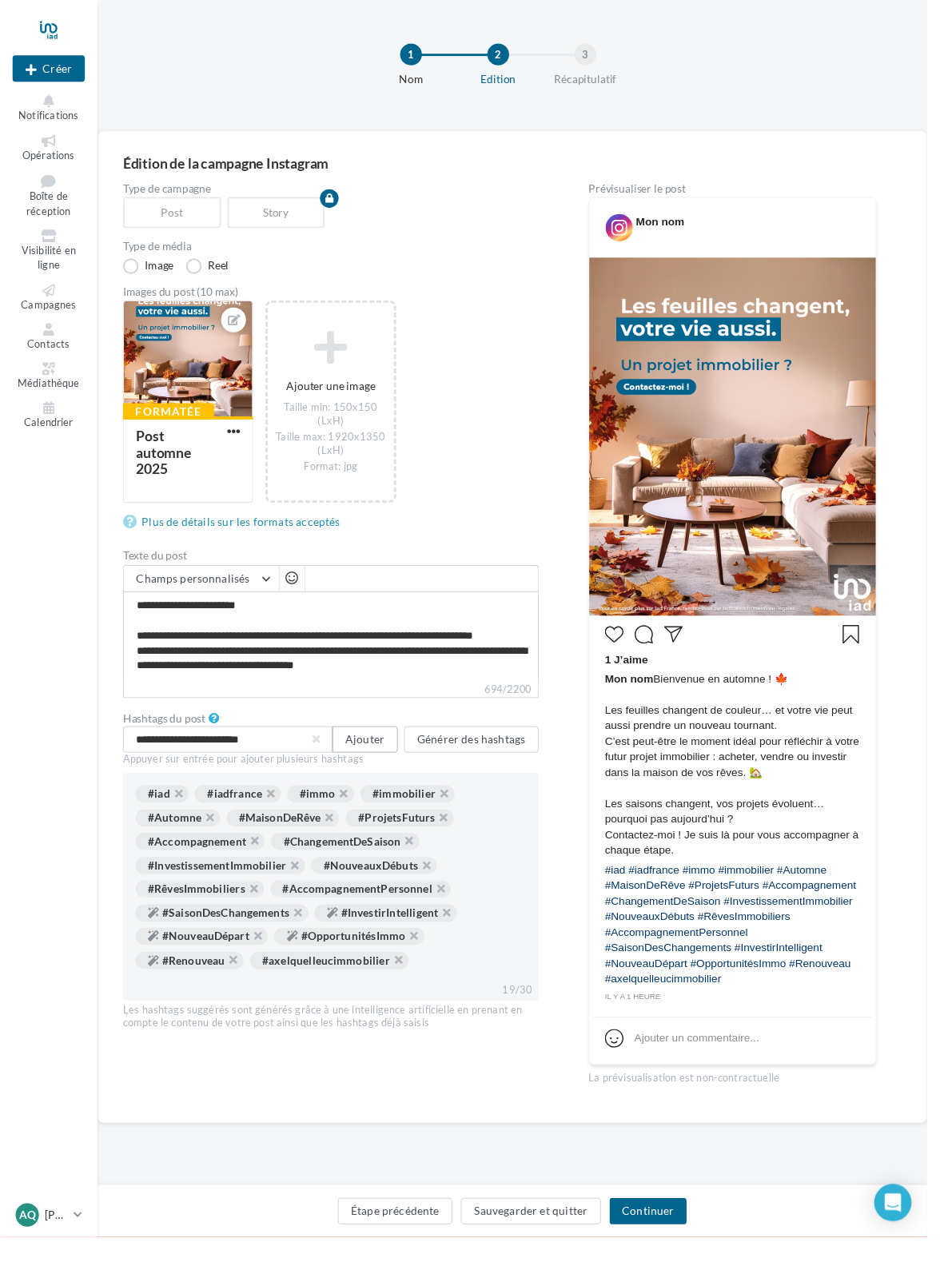
click at [363, 586] on button "Ajouter" at bounding box center [375, 759] width 67 height 28
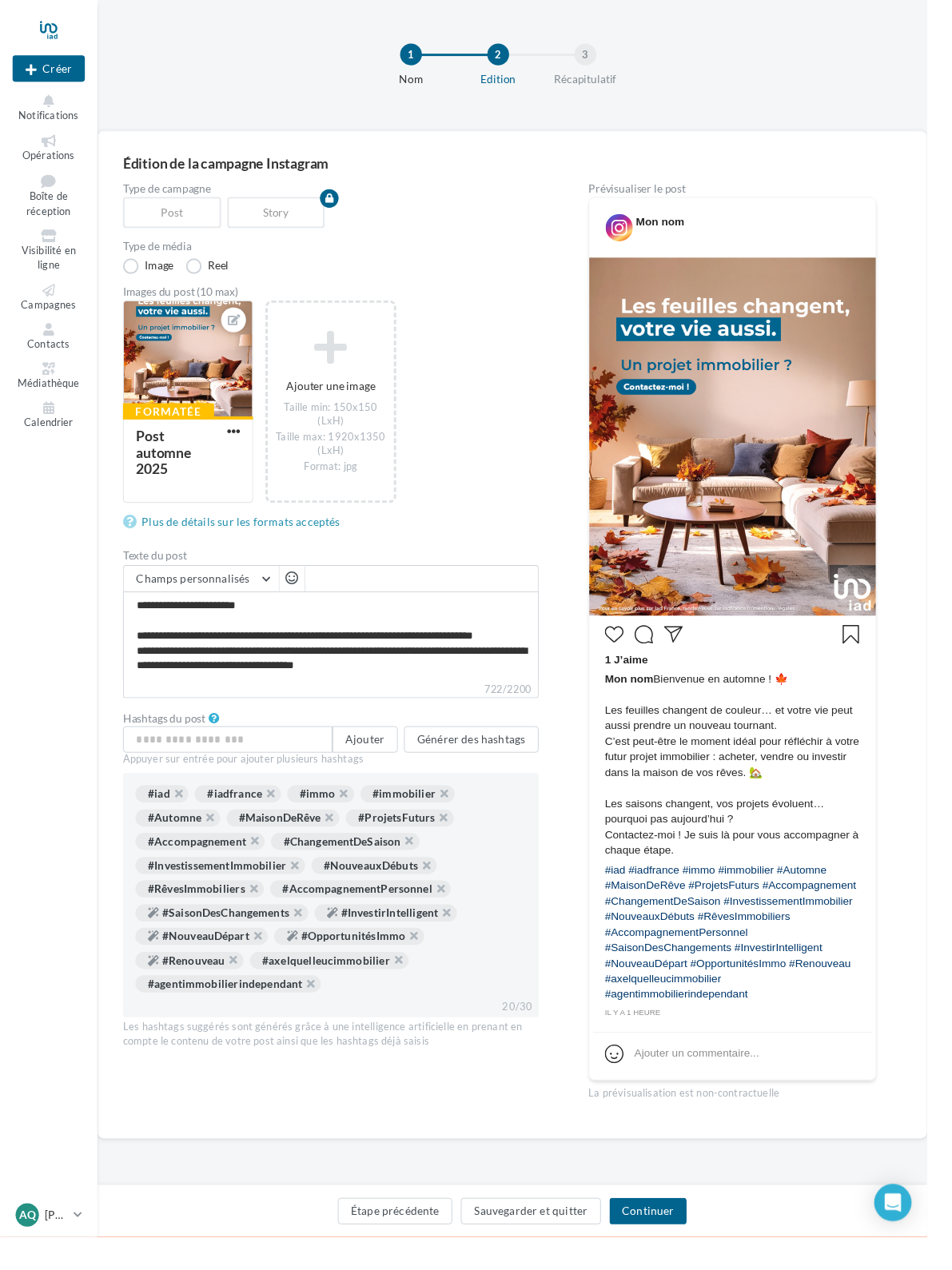
click at [705, 586] on button "Continuer" at bounding box center [666, 1243] width 79 height 28
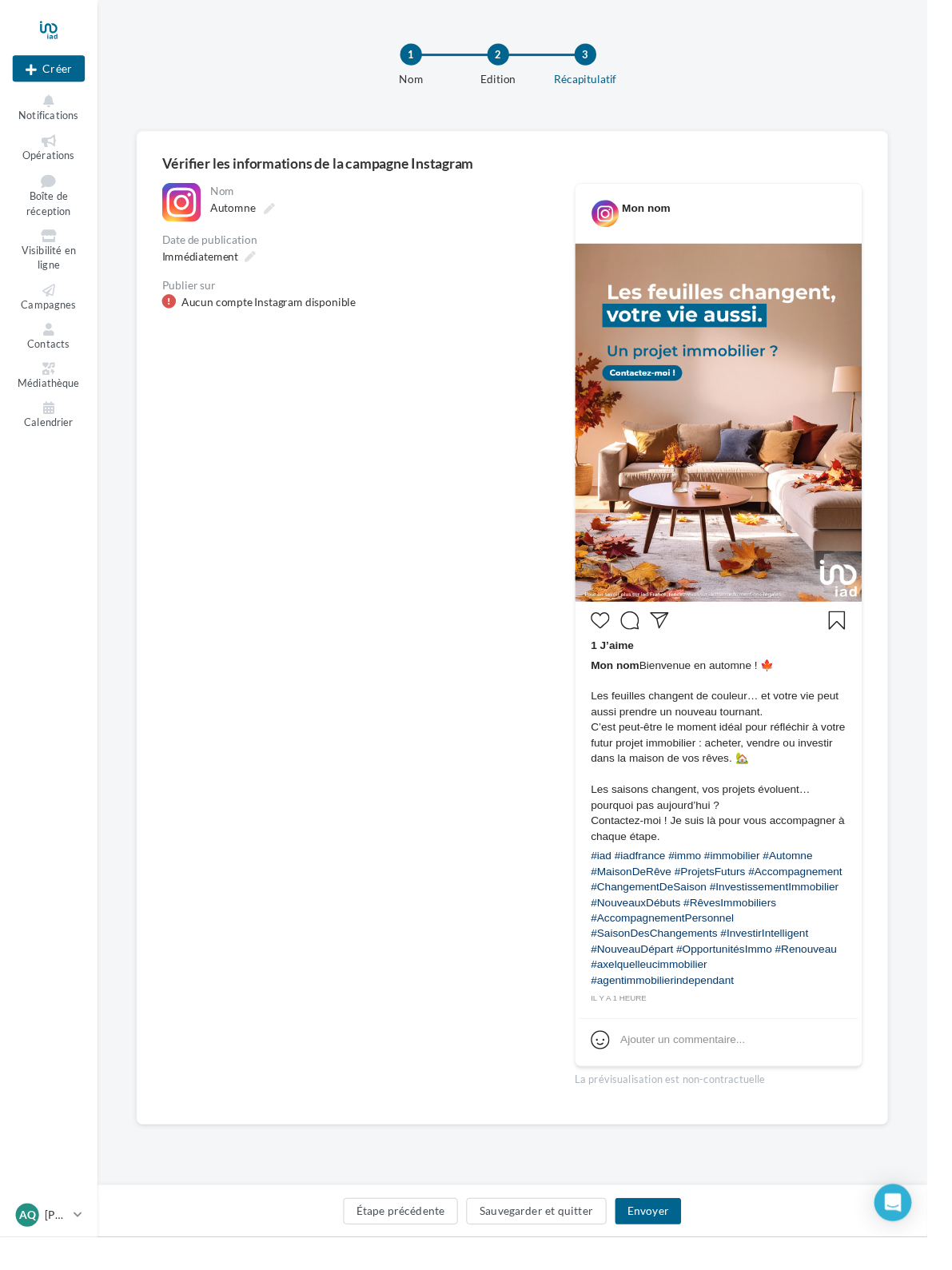
click at [374, 586] on button "Étape précédente" at bounding box center [412, 1243] width 119 height 28
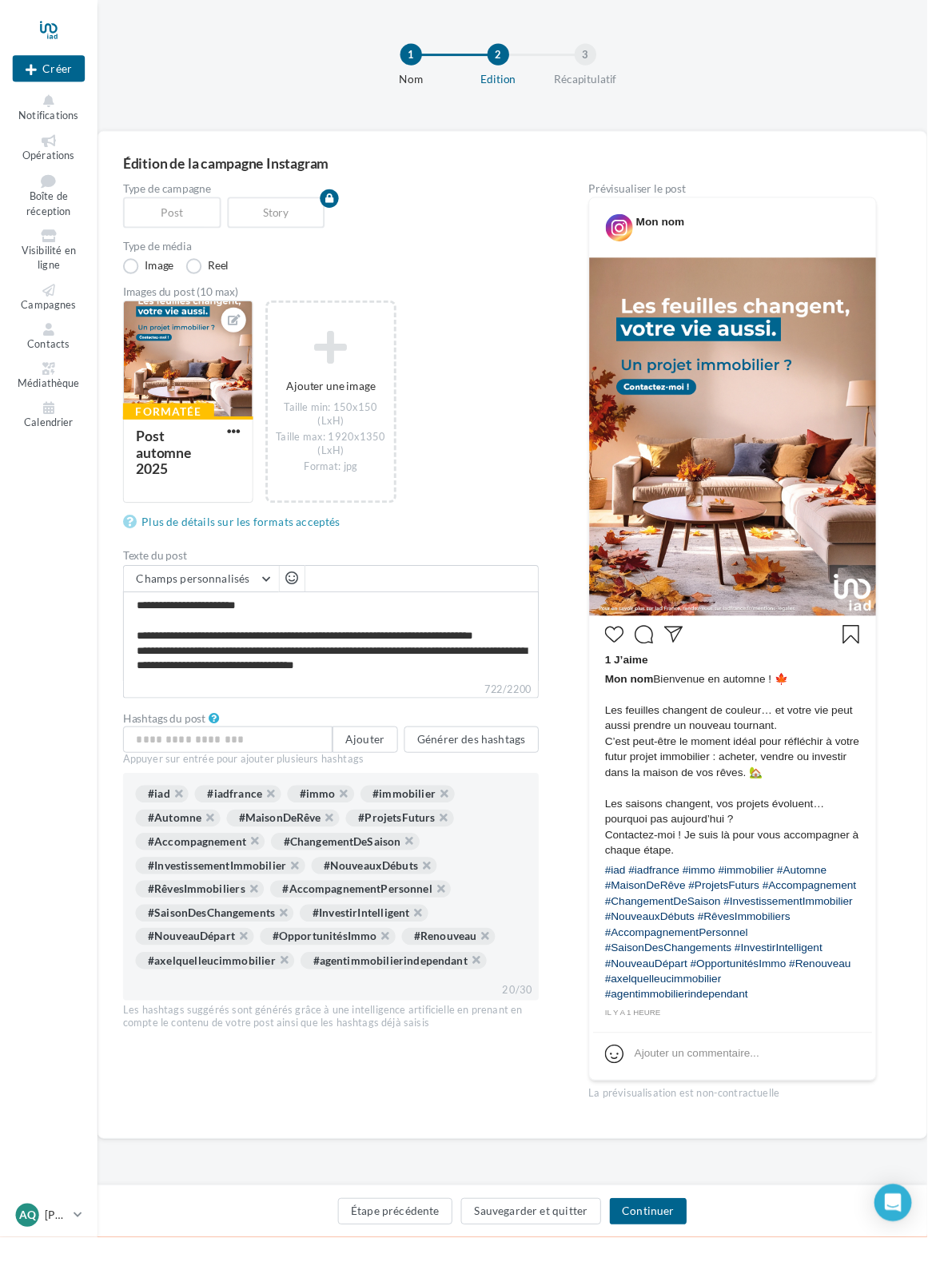
click at [374, 586] on button "Étape précédente" at bounding box center [406, 1243] width 119 height 28
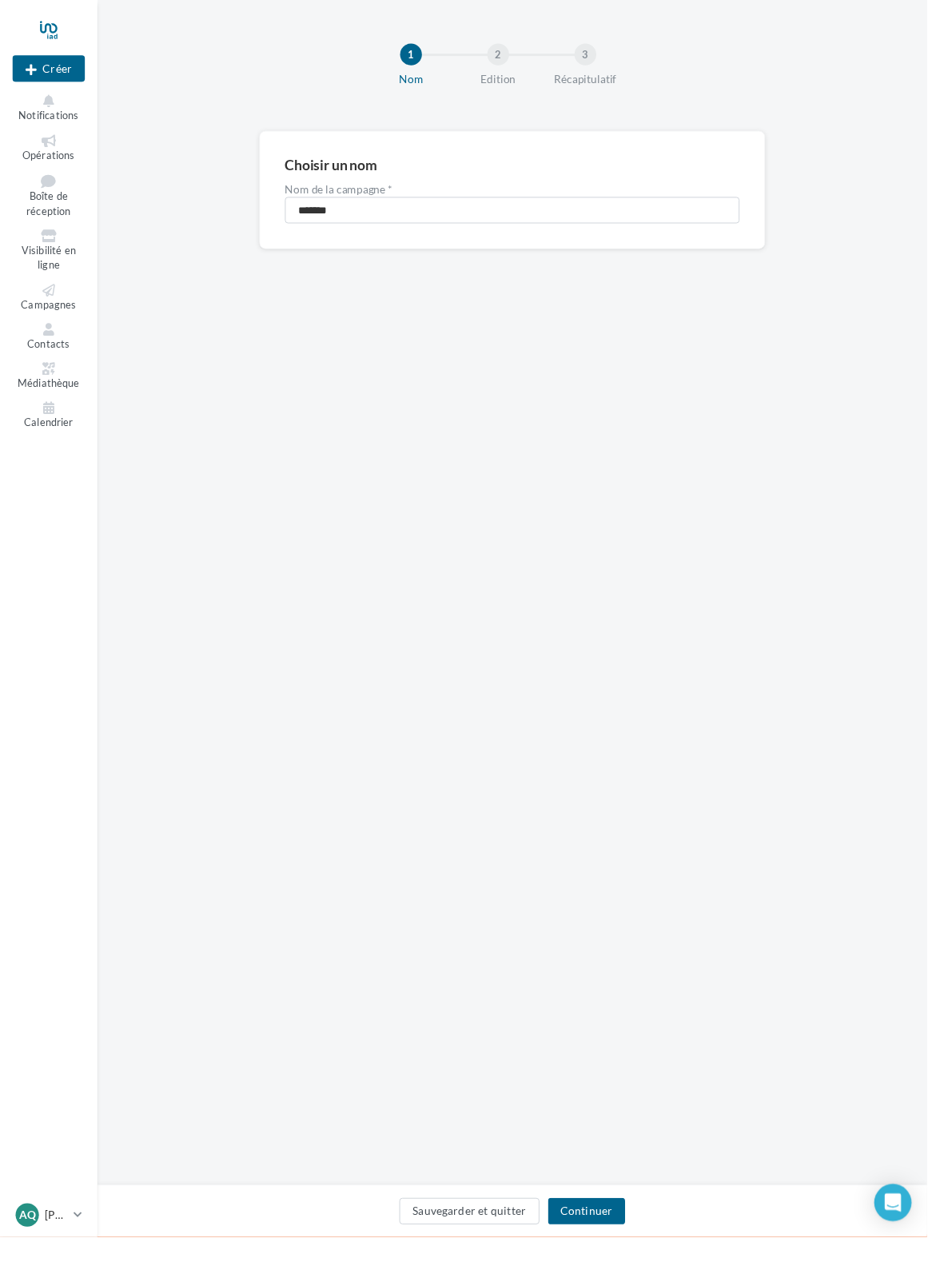
click at [43, 68] on button "Créer" at bounding box center [49, 70] width 74 height 28
click at [211, 501] on div at bounding box center [476, 611] width 952 height 1270
click at [43, 28] on div at bounding box center [49, 31] width 74 height 40
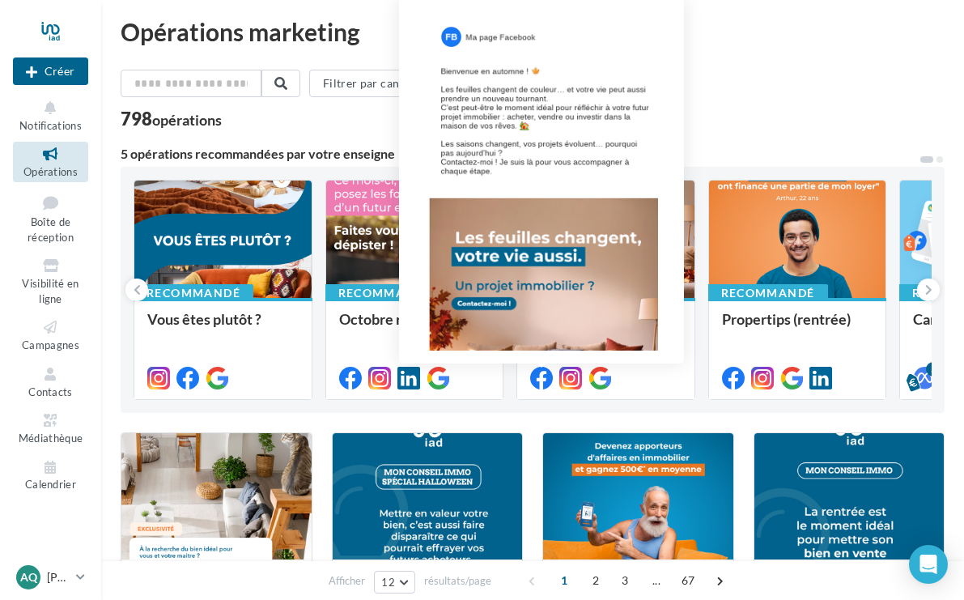
scroll to position [6, 0]
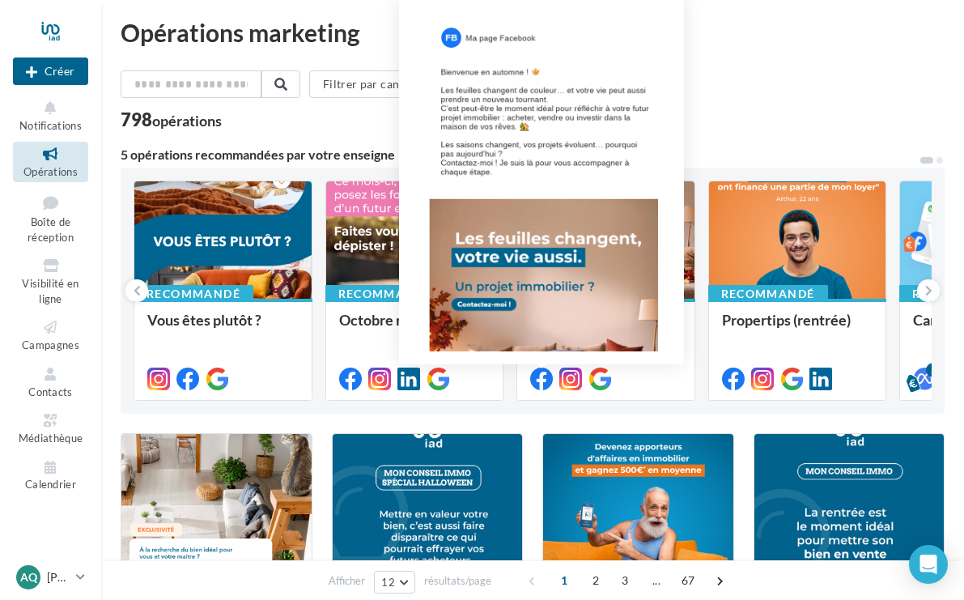
click at [596, 243] on div at bounding box center [605, 240] width 177 height 119
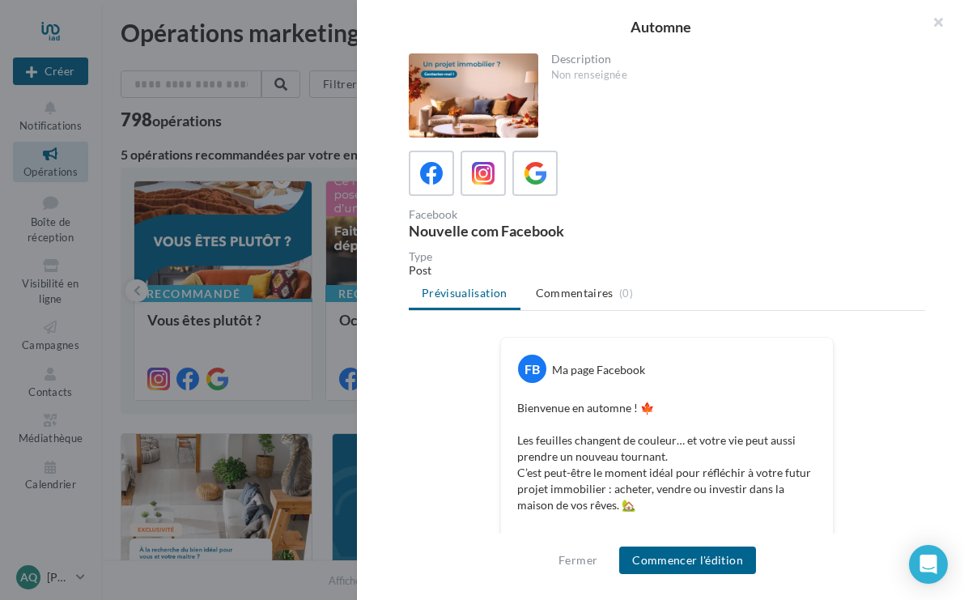
click at [696, 574] on button "Commencer l'édition" at bounding box center [687, 560] width 137 height 28
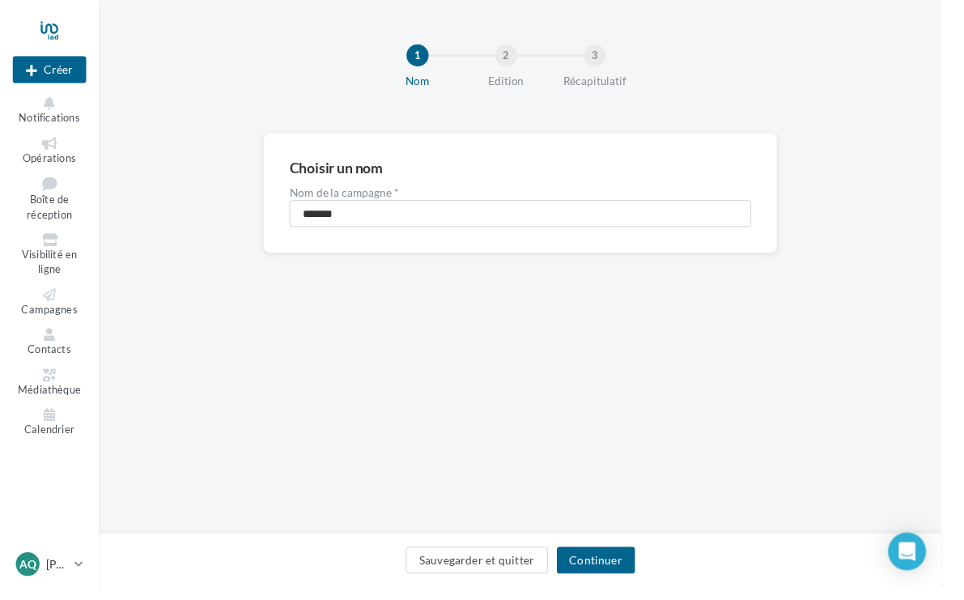
click at [634, 570] on div "Sauvegarder et quitter Continuer" at bounding box center [532, 572] width 863 height 54
click at [634, 582] on button "Continuer" at bounding box center [610, 573] width 80 height 28
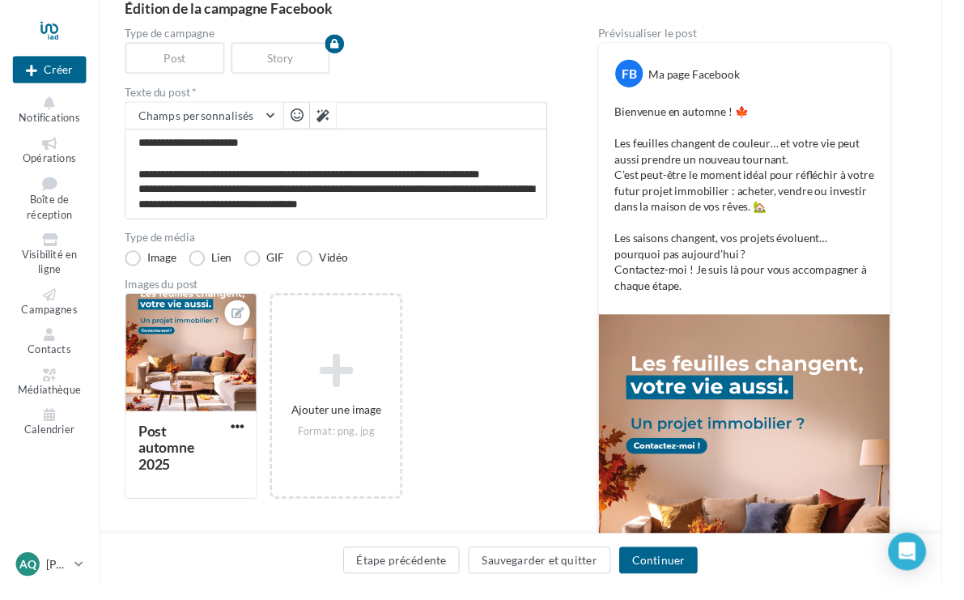
click at [685, 575] on button "Continuer" at bounding box center [674, 573] width 80 height 28
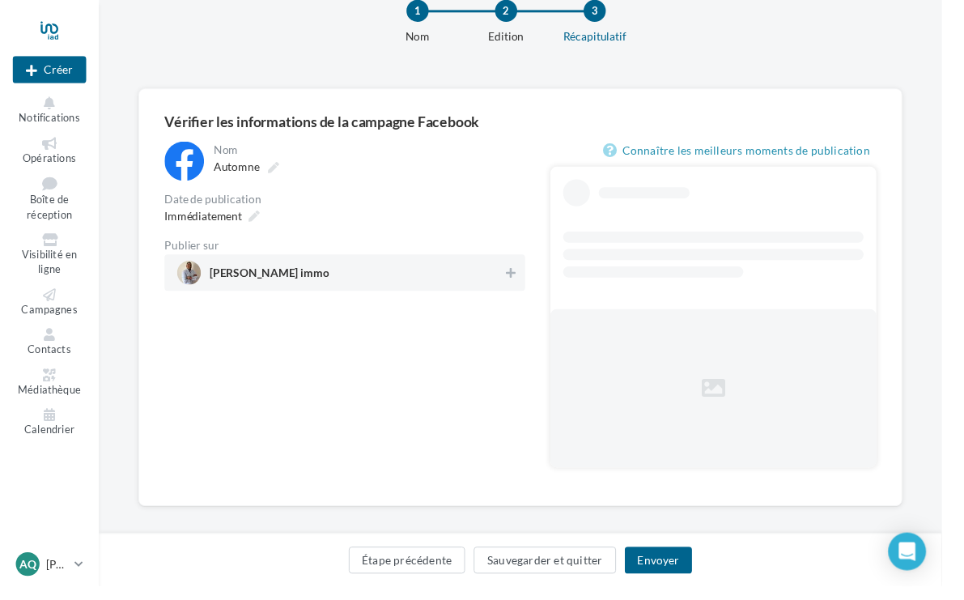
scroll to position [1, 0]
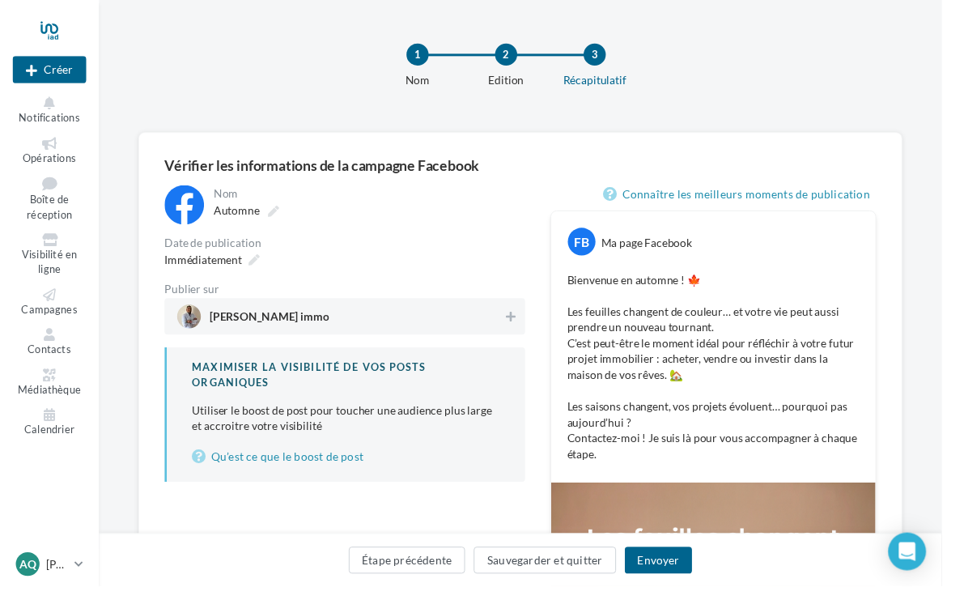
click at [436, 583] on button "Étape précédente" at bounding box center [417, 573] width 120 height 28
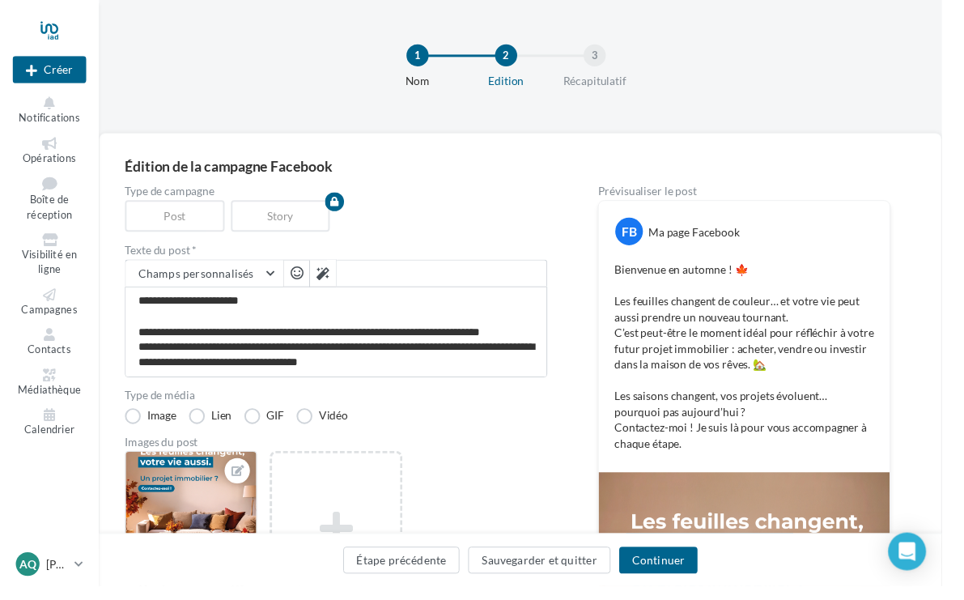
click at [694, 580] on button "Continuer" at bounding box center [674, 573] width 80 height 28
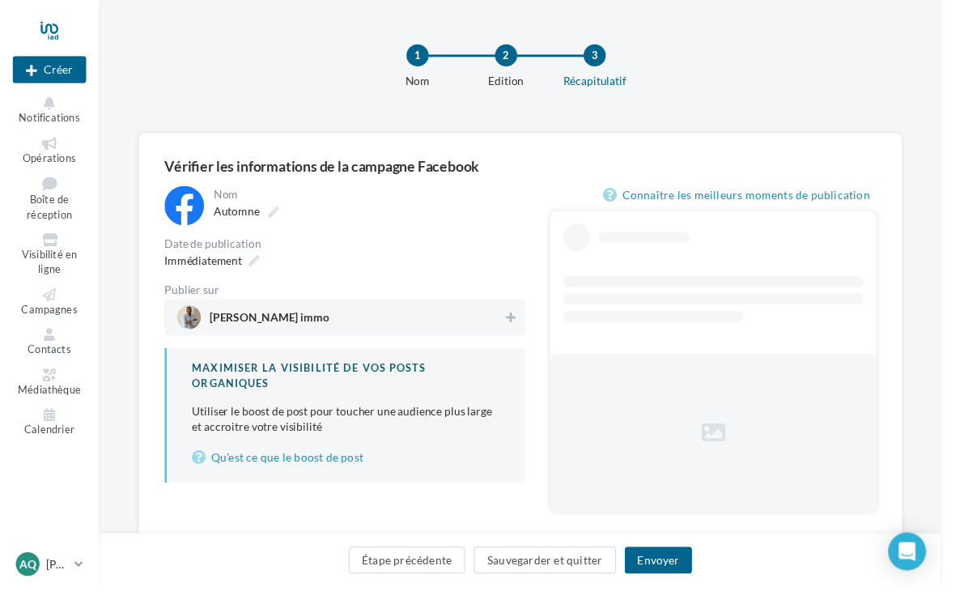
click at [470, 330] on span "[PERSON_NAME] immo" at bounding box center [347, 324] width 333 height 24
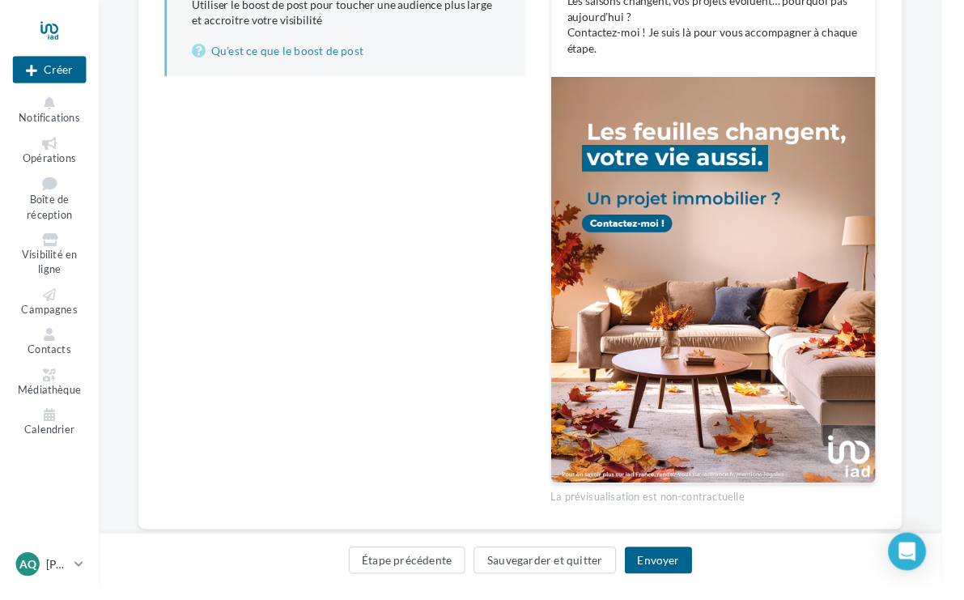
scroll to position [415, 0]
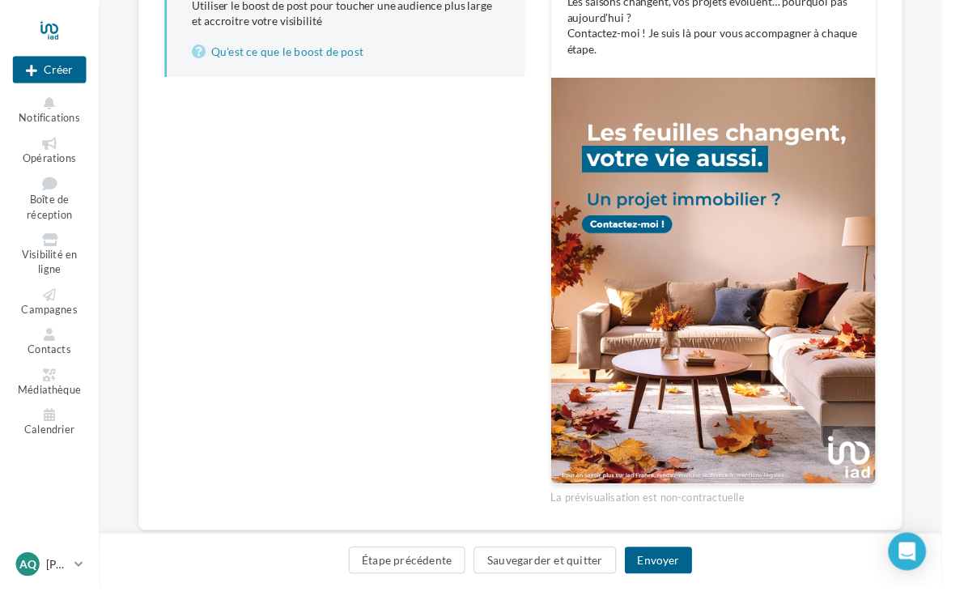
click at [691, 587] on button "Envoyer" at bounding box center [673, 573] width 69 height 28
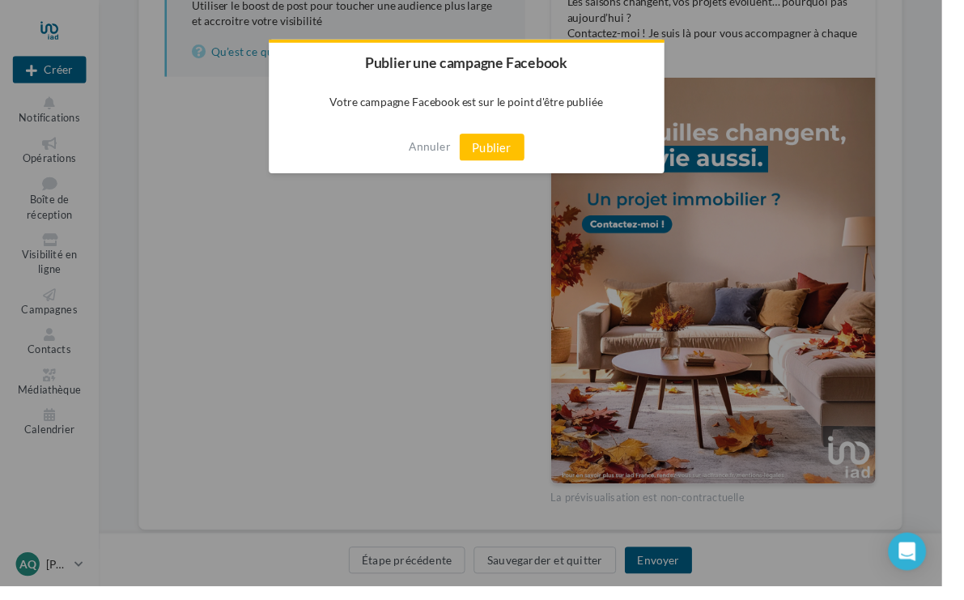
click at [537, 155] on button "Publier" at bounding box center [503, 151] width 66 height 28
